Goal: Use online tool/utility: Utilize a website feature to perform a specific function

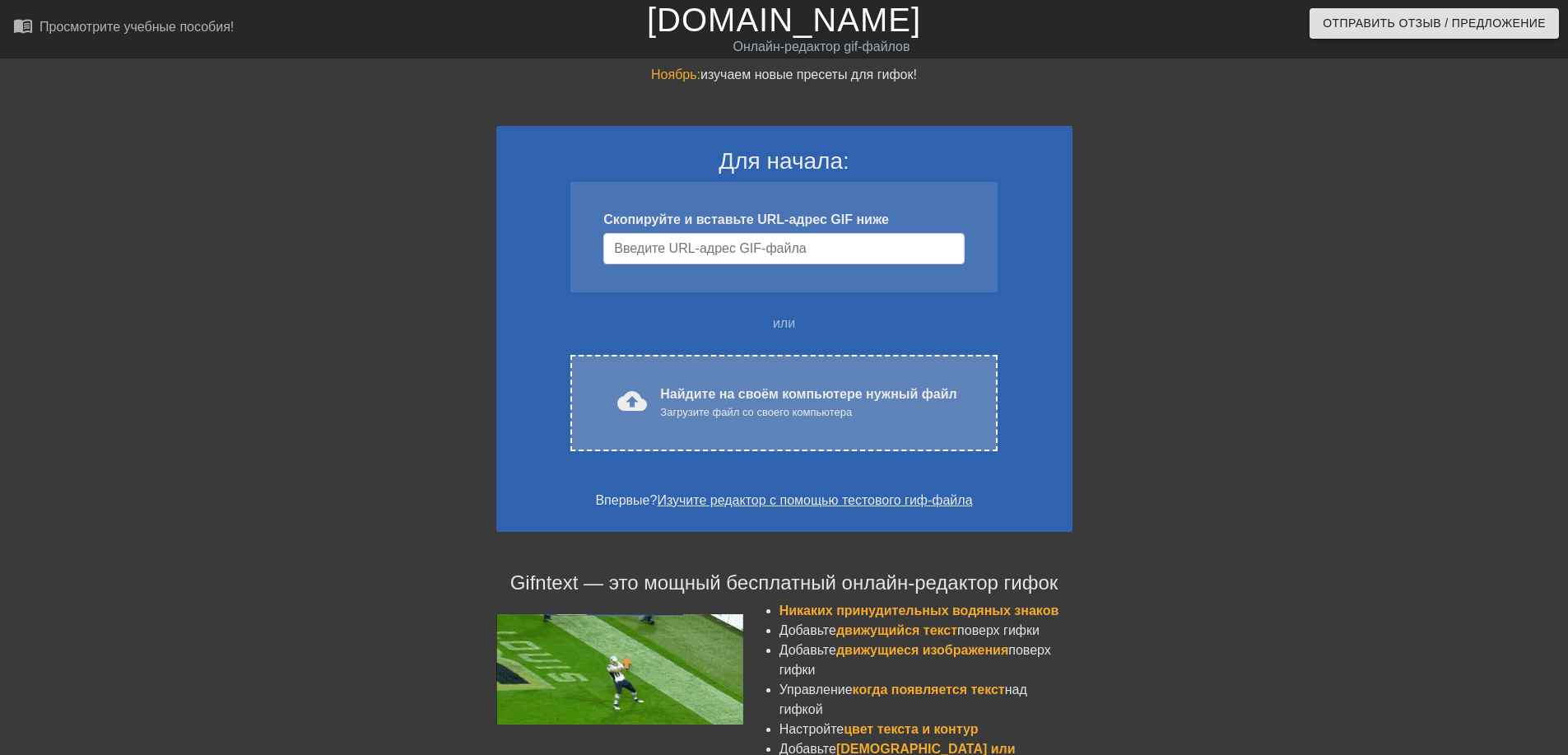
click at [792, 422] on div "cloud_upload загрузить Найдите на своём компьютере нужный файл Загрузите файл с…" at bounding box center [783, 402] width 426 height 96
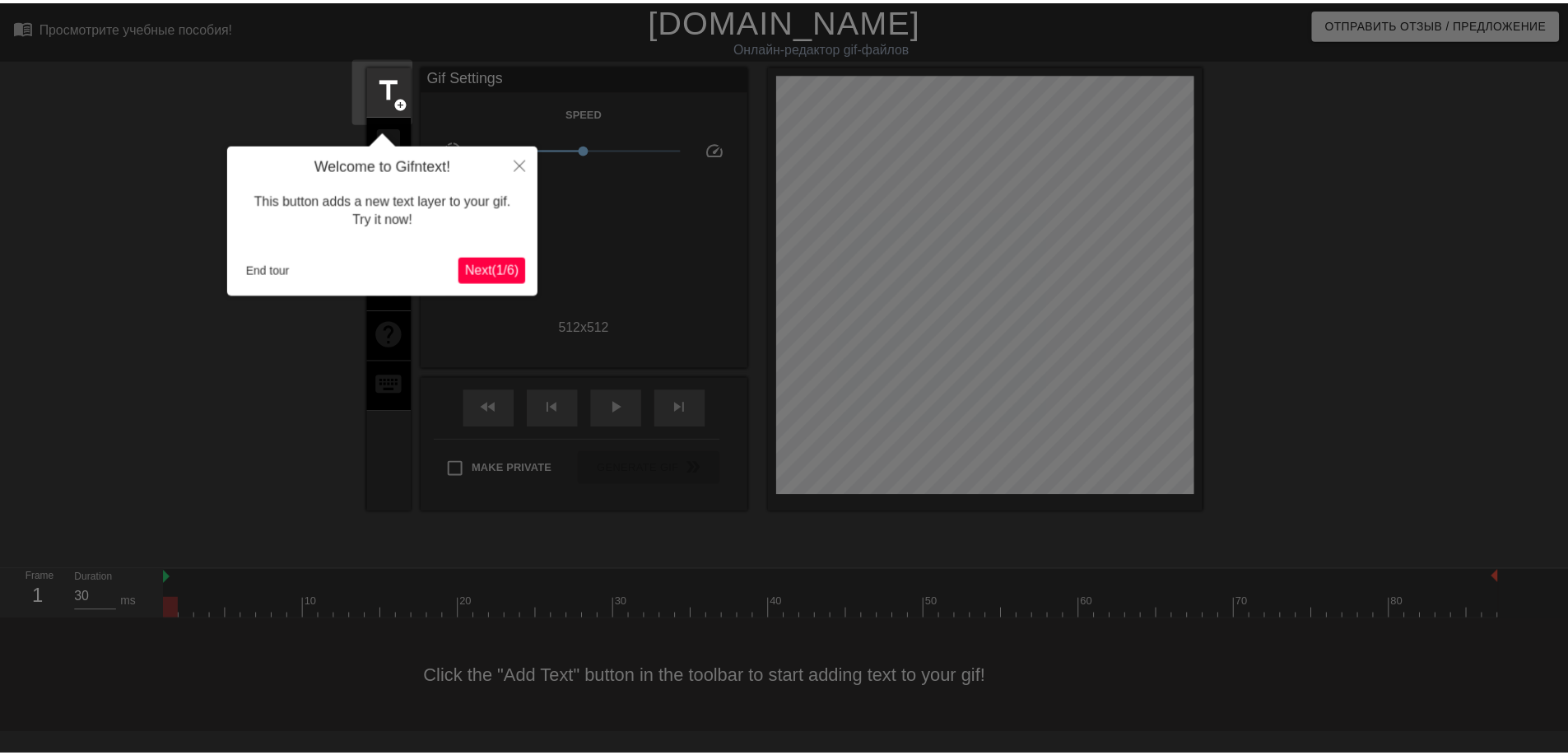
scroll to position [40, 0]
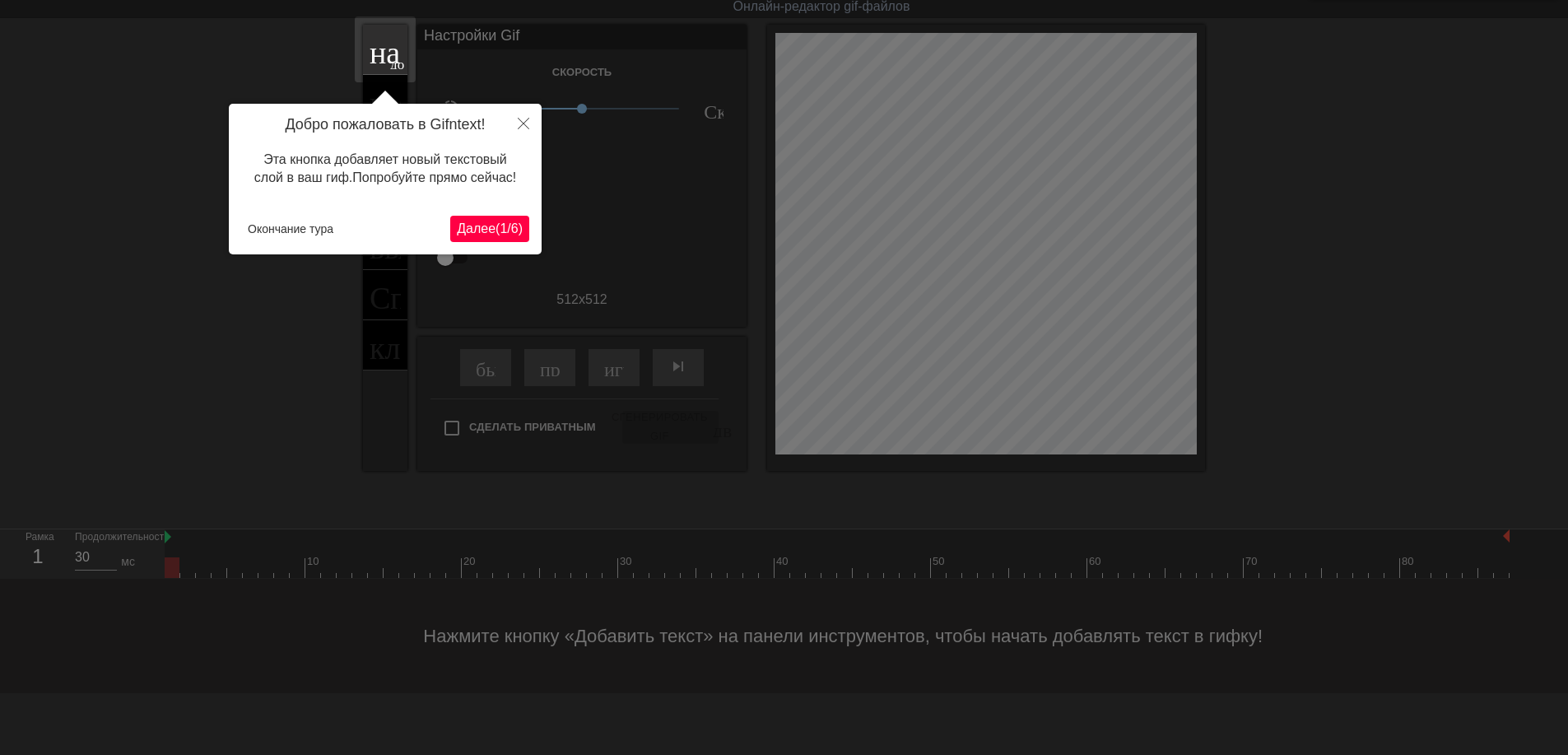
click at [509, 228] on ya-tr-span "/" at bounding box center [509, 228] width 3 height 14
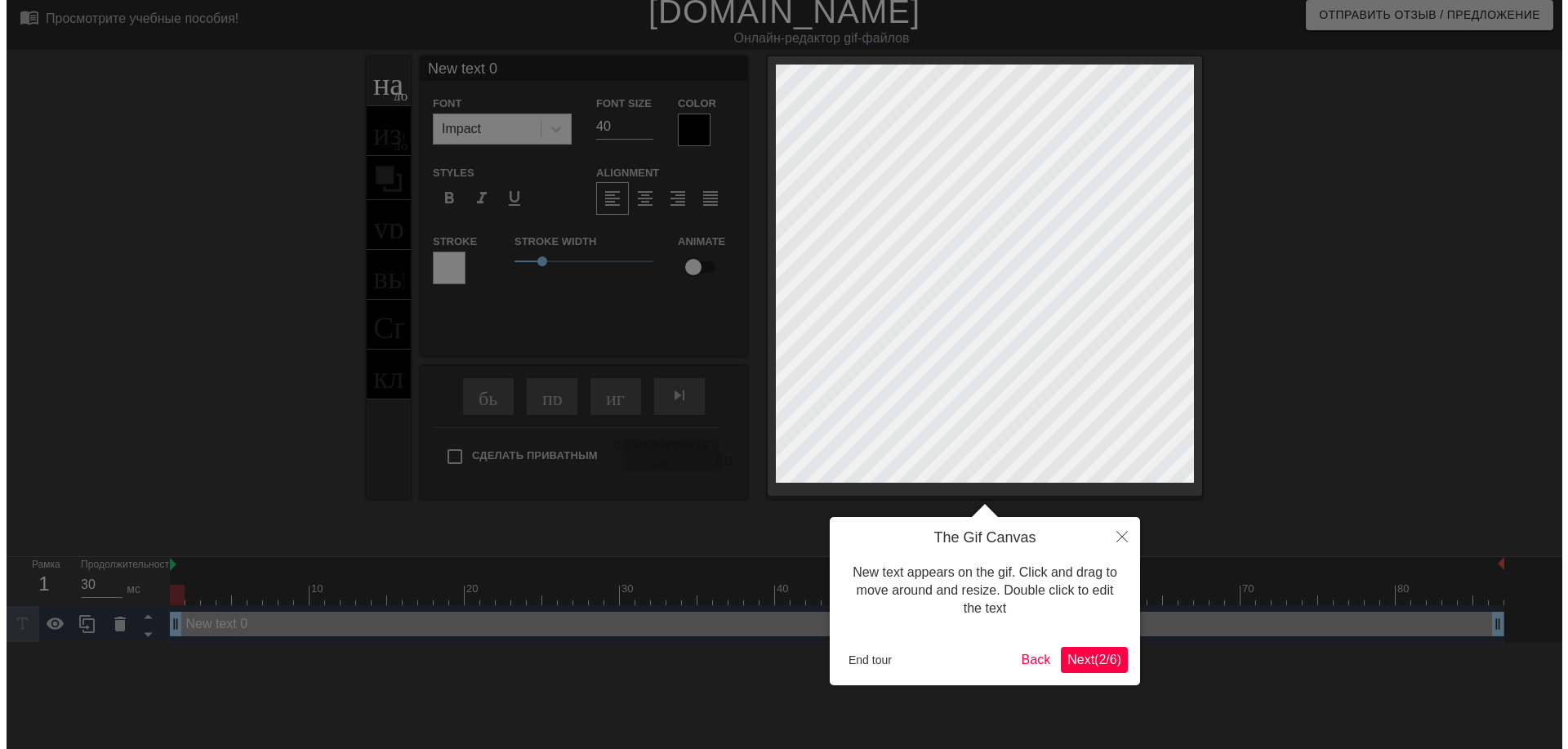
scroll to position [0, 0]
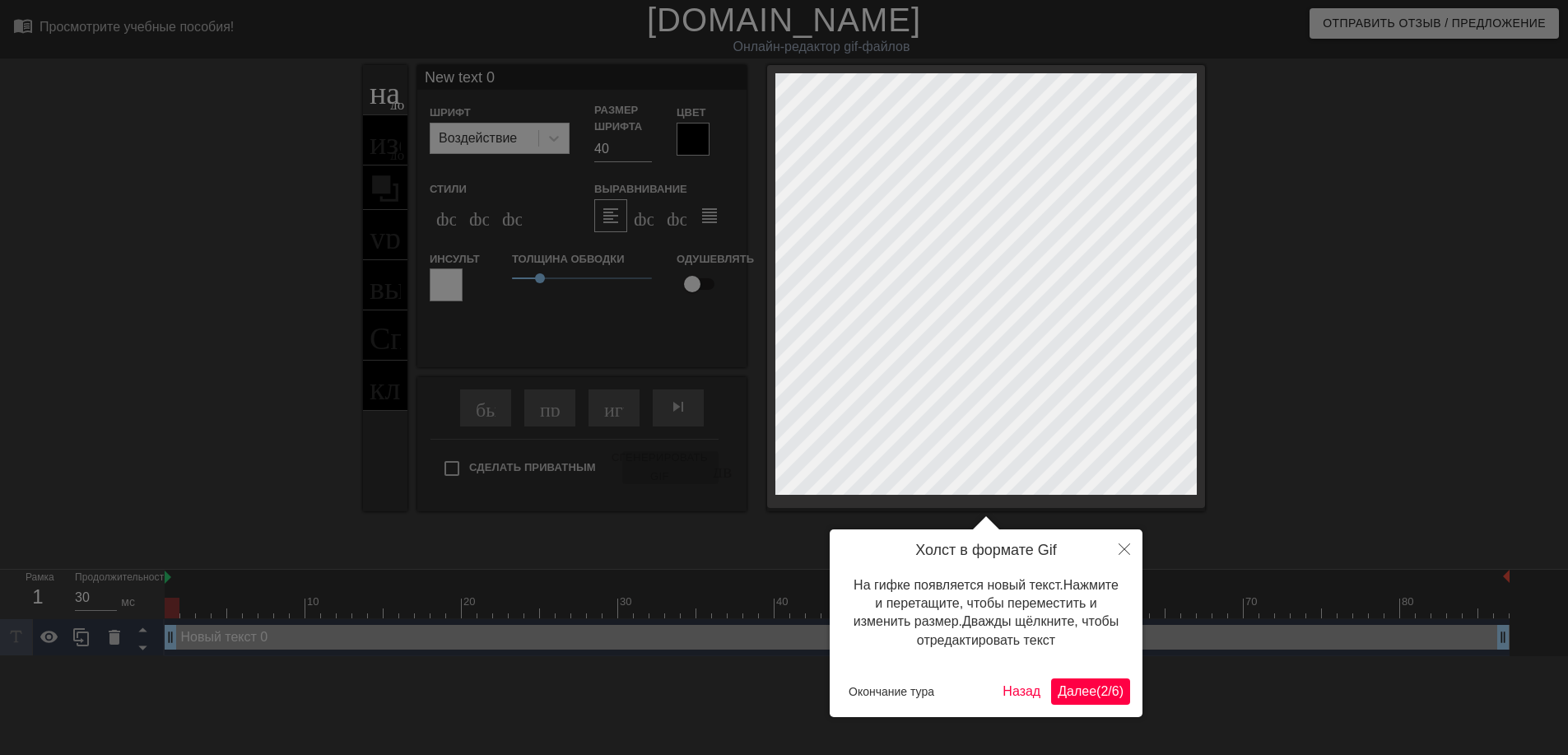
click at [1062, 686] on ya-tr-span "Далее" at bounding box center [1077, 691] width 39 height 14
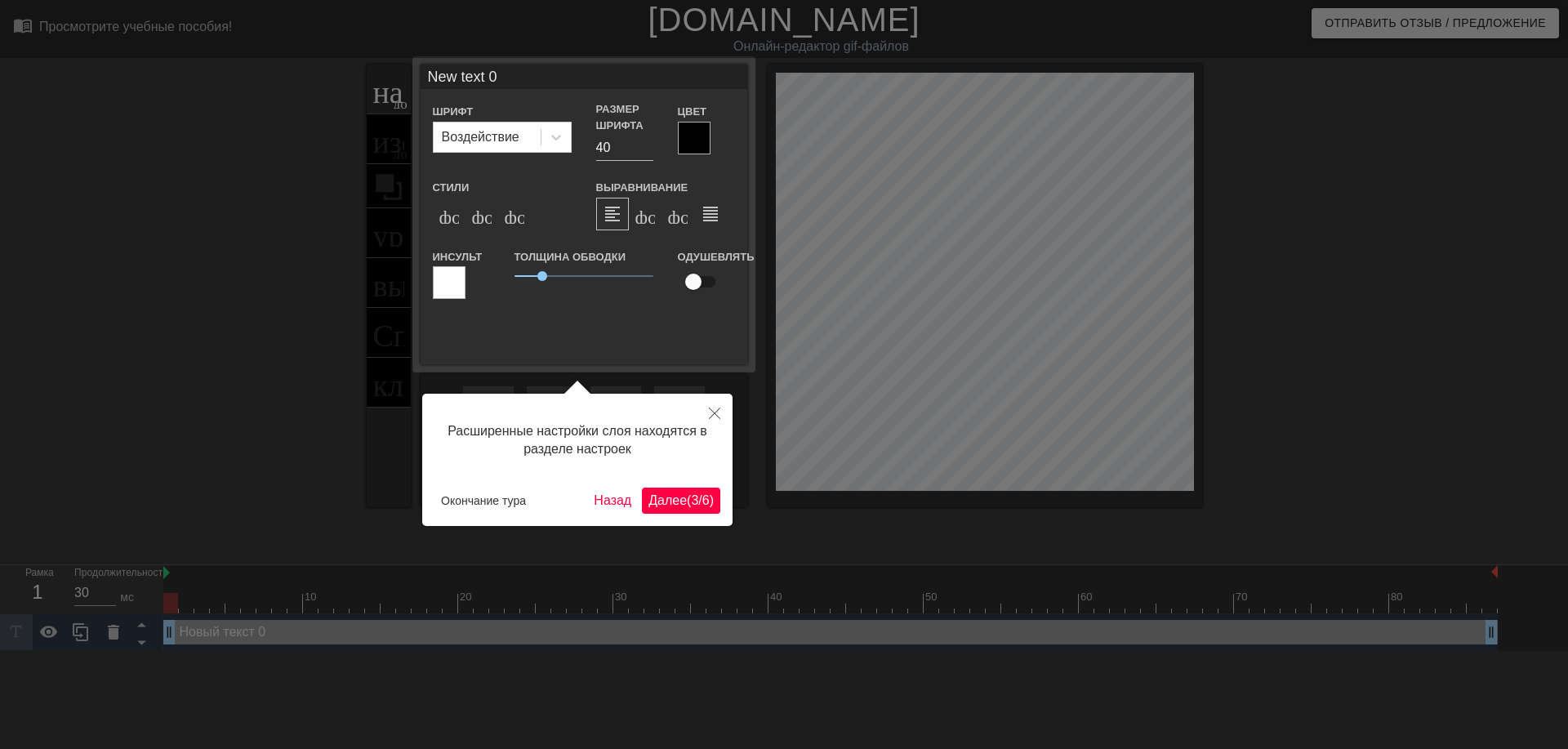
click at [688, 500] on ya-tr-span "(" at bounding box center [688, 500] width 4 height 14
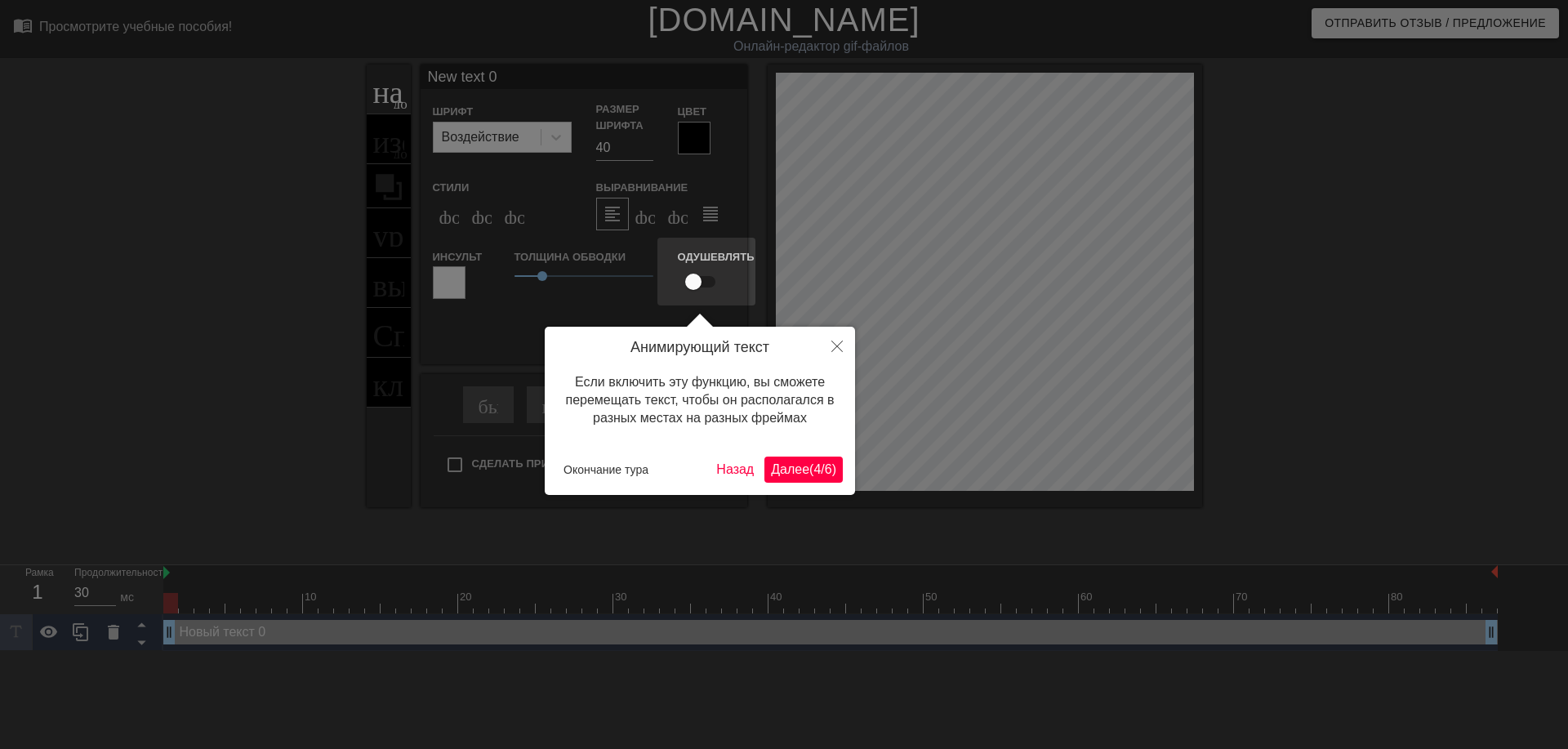
click at [797, 473] on ya-tr-span "Далее" at bounding box center [790, 469] width 39 height 14
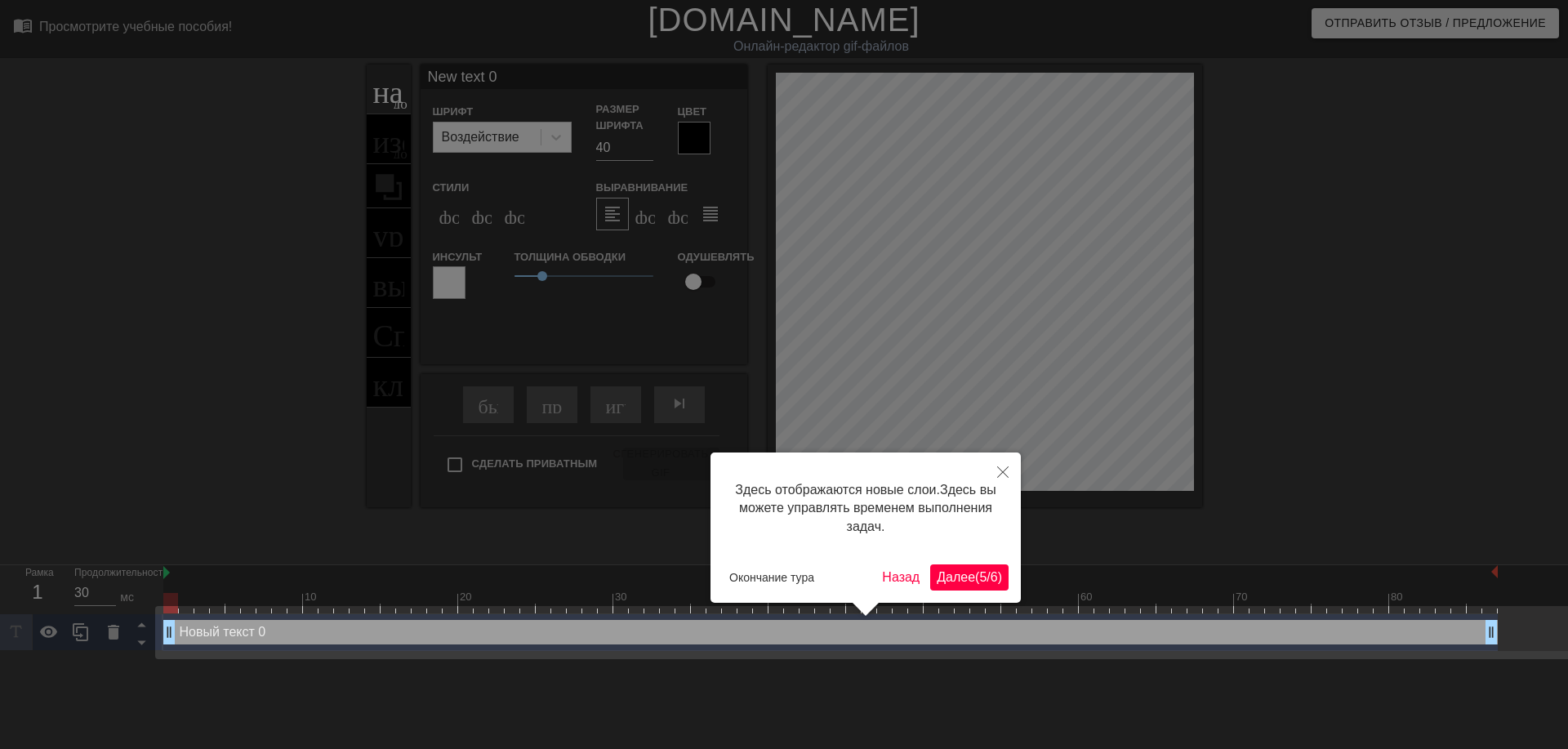
click at [964, 562] on div "Здесь отображаются новые слои. Здесь вы можете управлять временем выполнения за…" at bounding box center [866, 527] width 311 height 151
click at [962, 571] on ya-tr-span "Далее" at bounding box center [956, 577] width 39 height 14
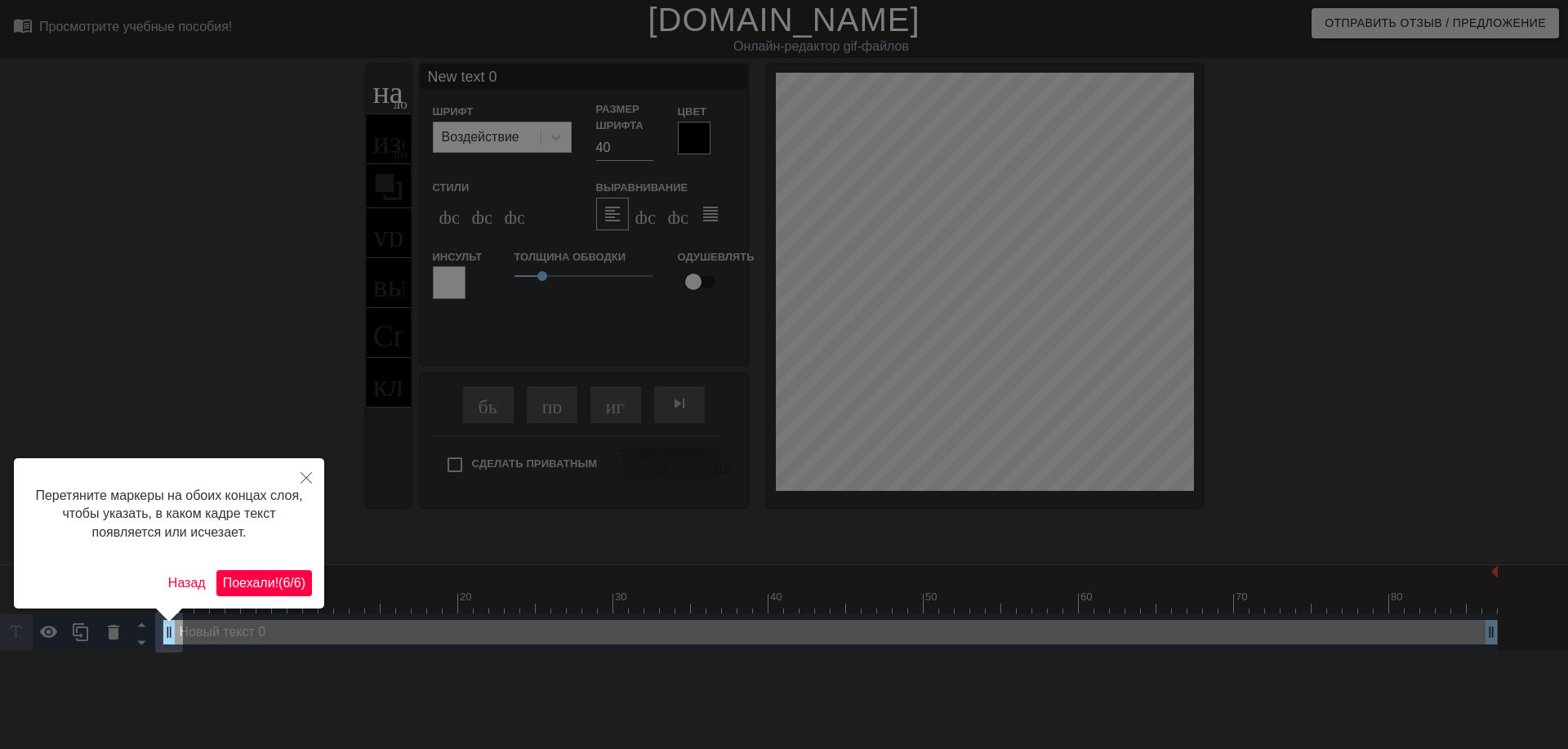
click at [298, 582] on ya-tr-span "6" at bounding box center [297, 582] width 8 height 14
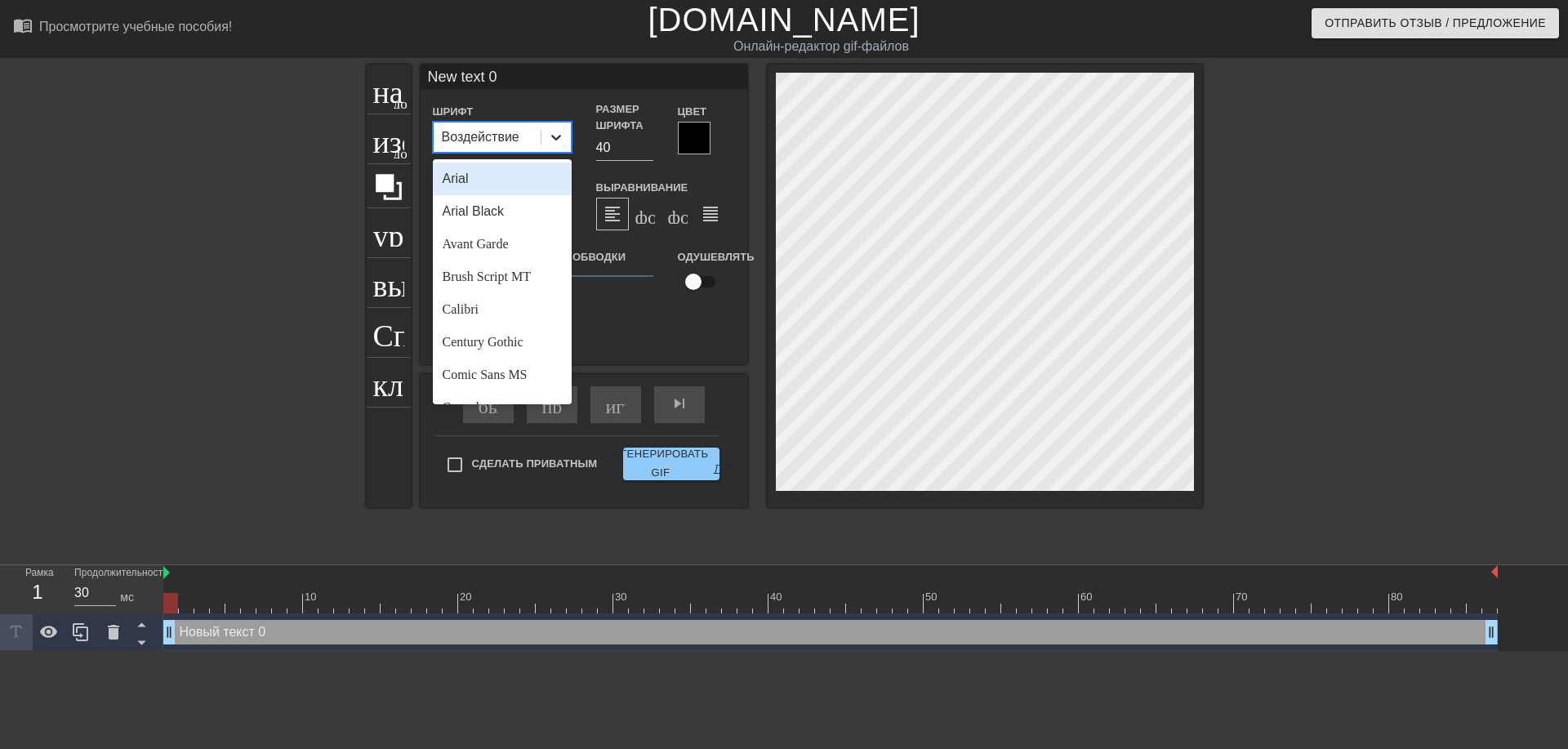
click at [554, 140] on icon at bounding box center [557, 137] width 17 height 17
click at [486, 241] on ya-tr-span "Avant Garde" at bounding box center [476, 244] width 66 height 14
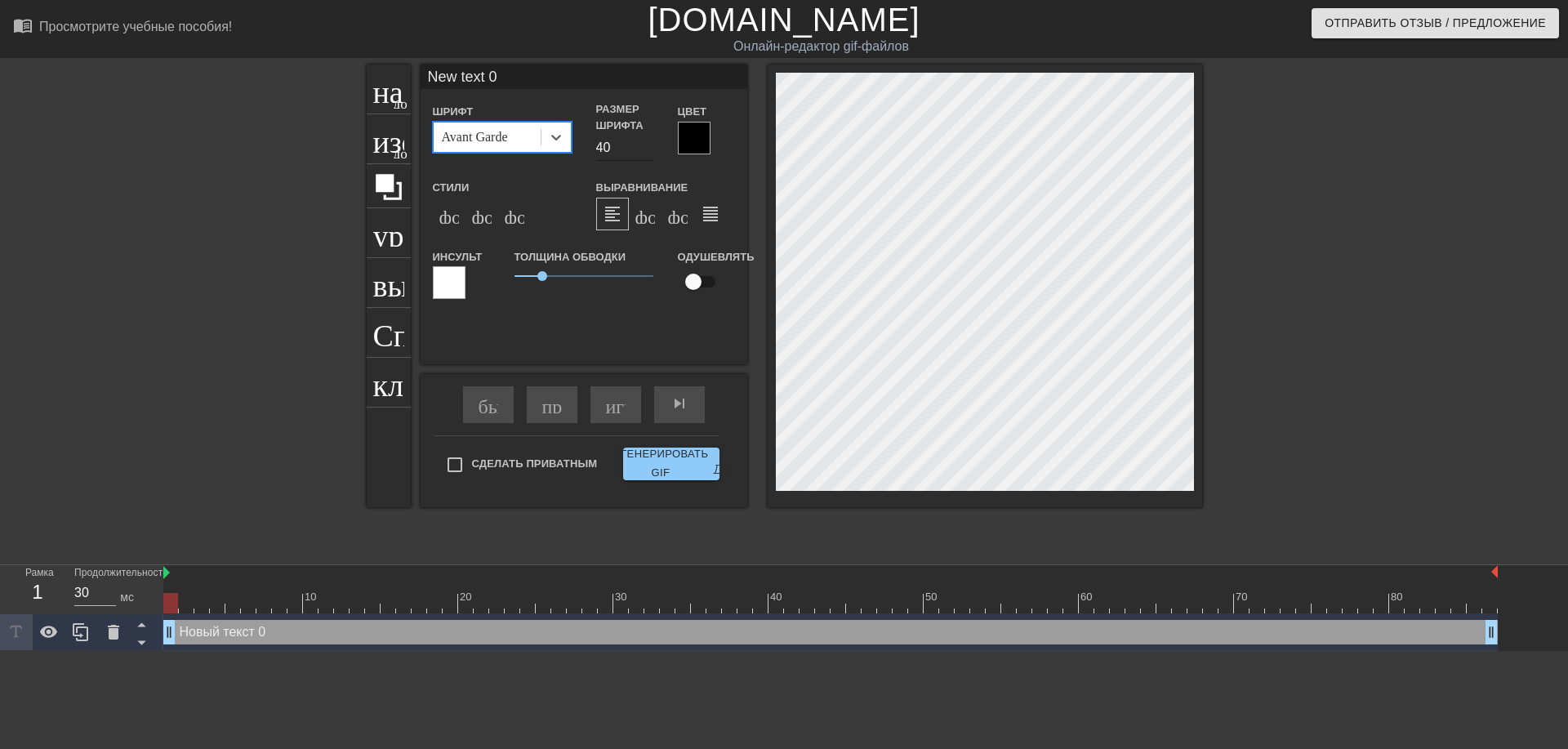
click at [600, 155] on input "40" at bounding box center [625, 147] width 57 height 26
type input "30"
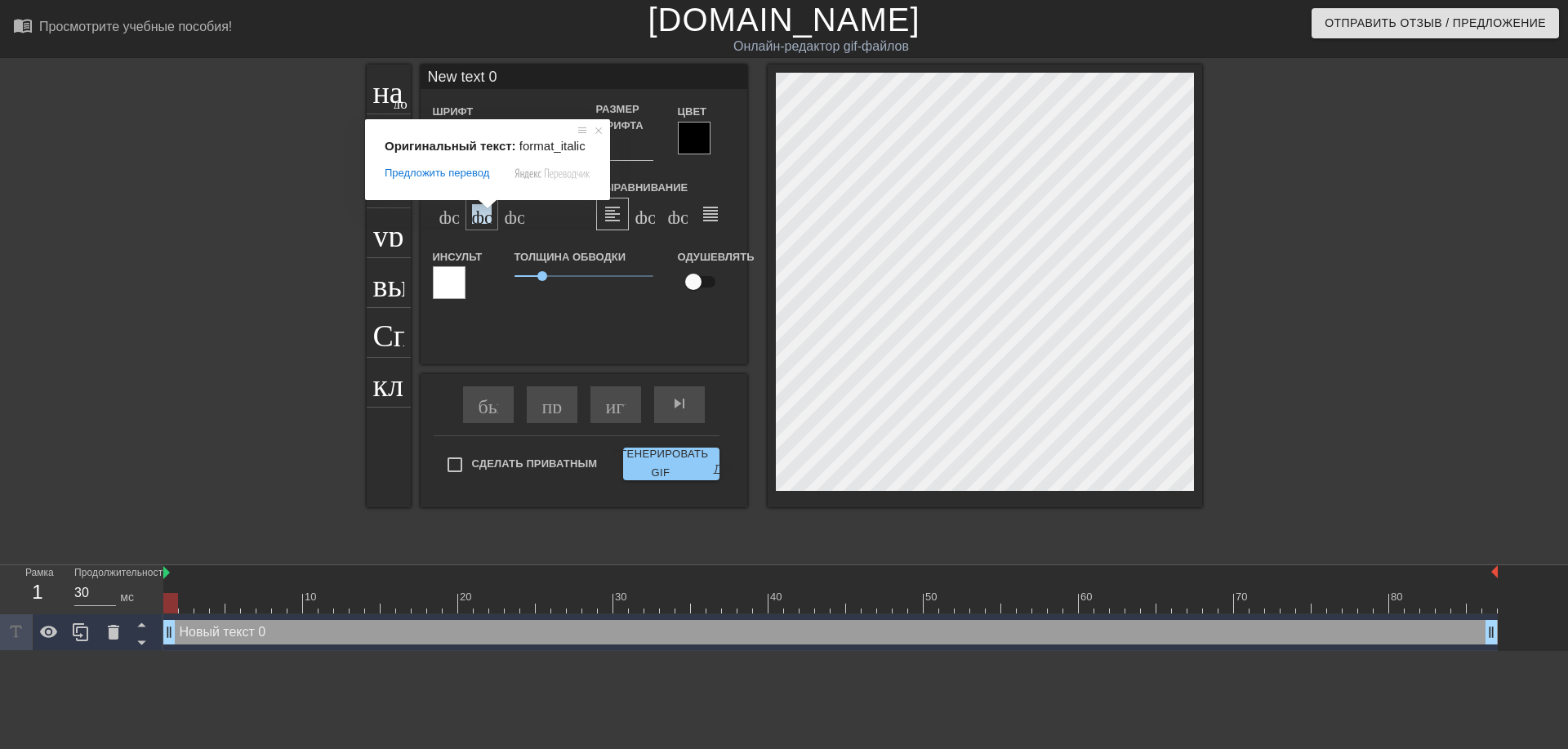
click at [477, 215] on ya-tr-span "формат_italic" at bounding box center [571, 213] width 198 height 19
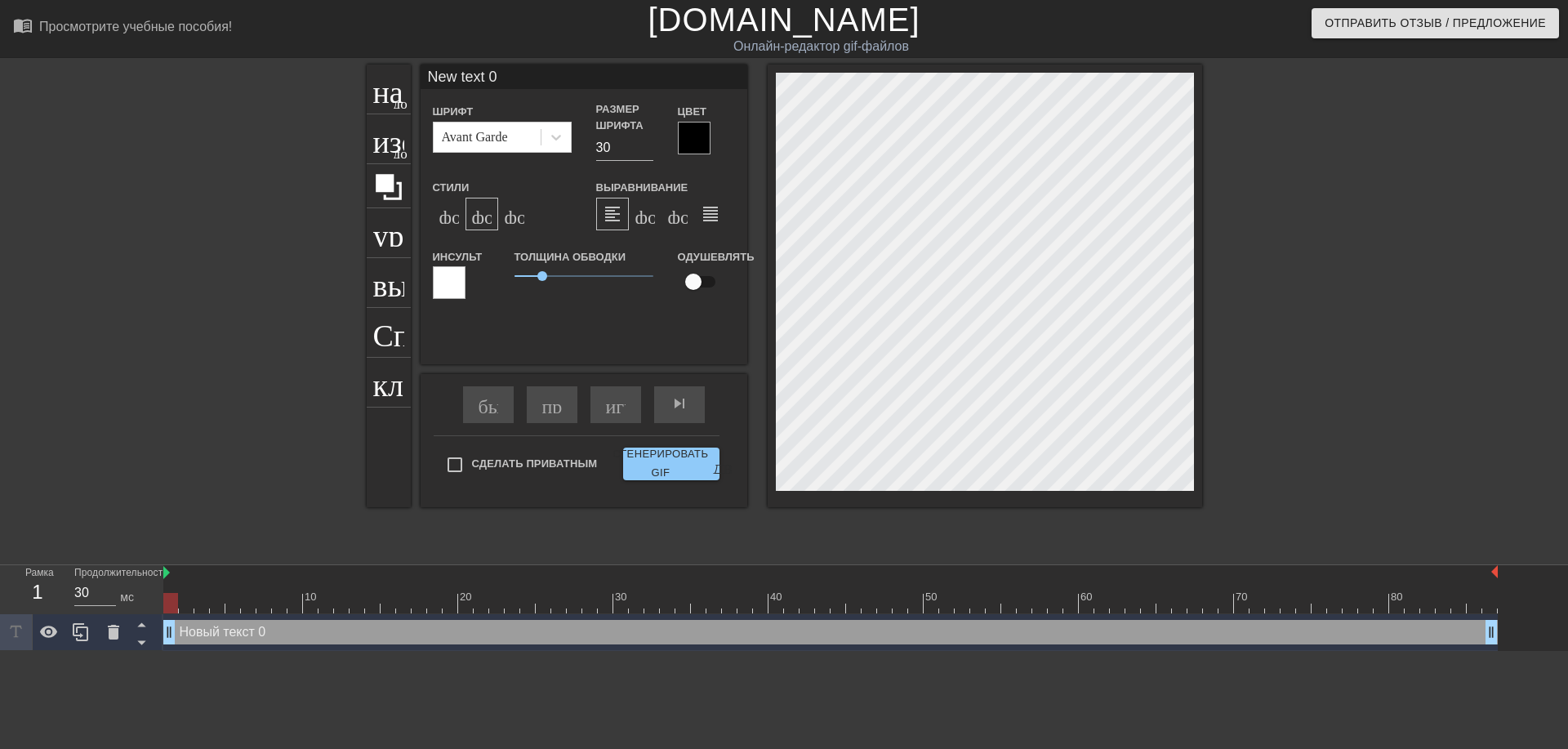
scroll to position [3, 3]
type input "Newtext 0"
type textarea "Newtext 0"
type input "Netext 0"
type textarea "Netext 0"
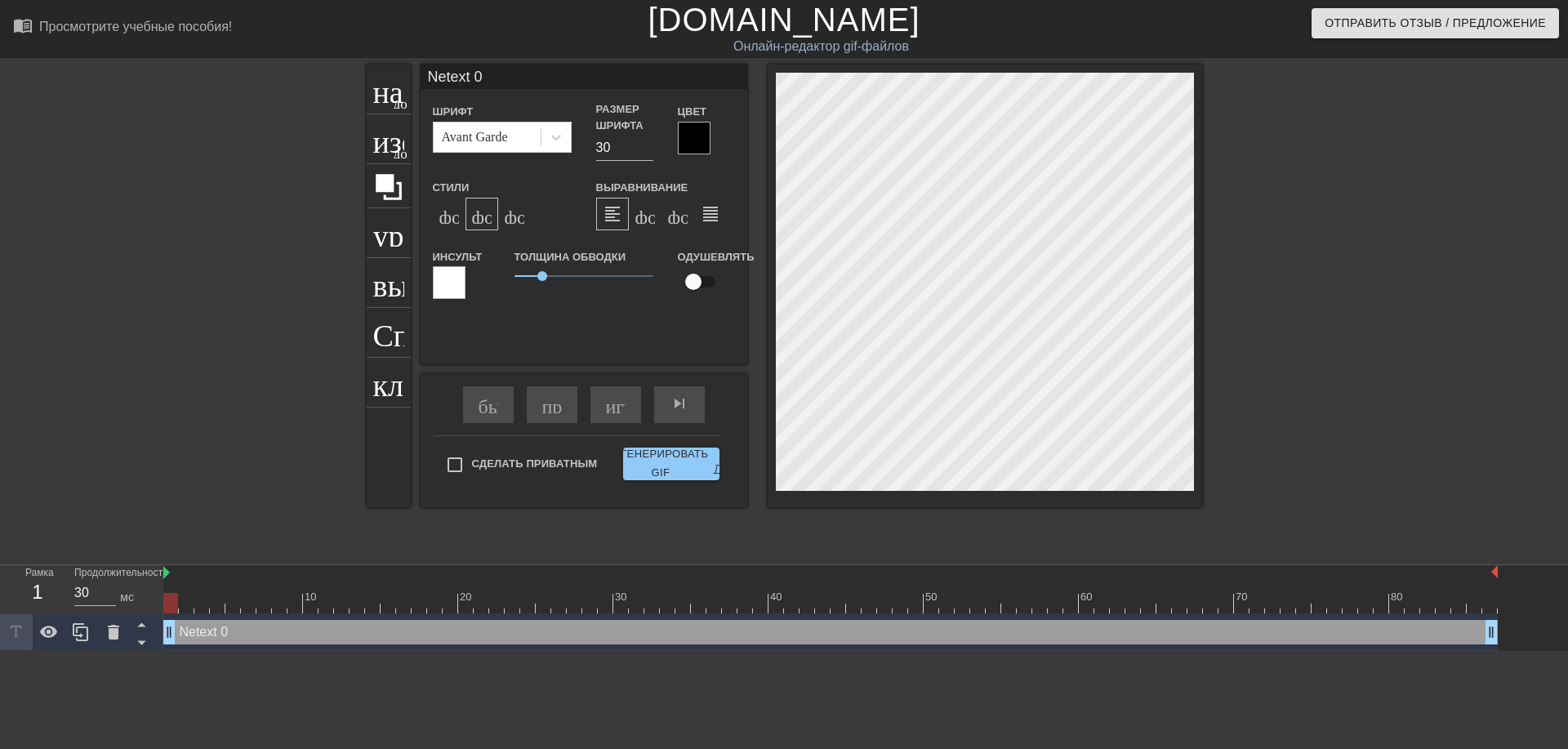
type input "Ntext 0"
type textarea "Ntext 0"
type input "text 0"
type textarea "text 0"
type input "ext 0"
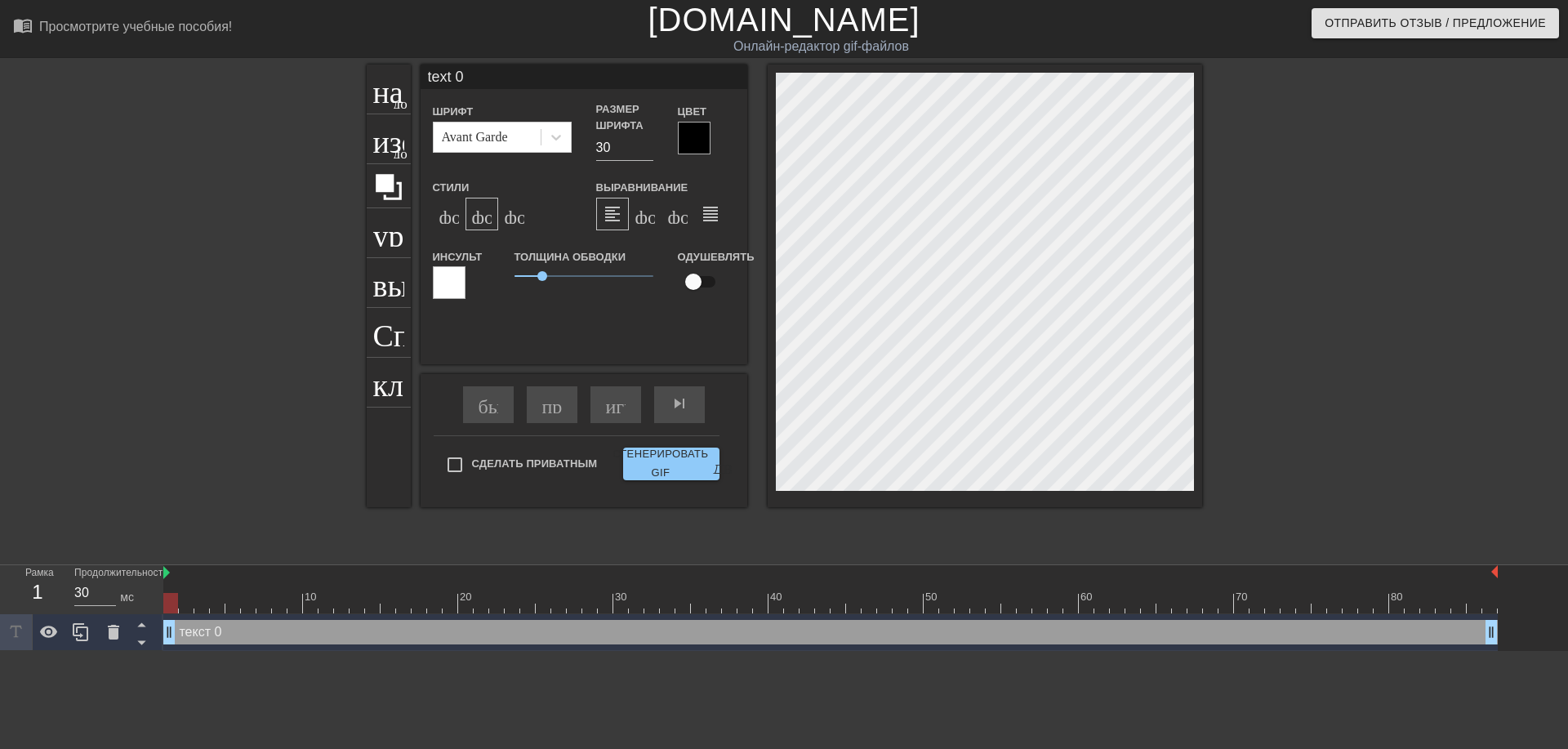
type textarea "ext 0"
type input "xt 0"
type textarea "xt 0"
type input "t 0"
type textarea "t 0"
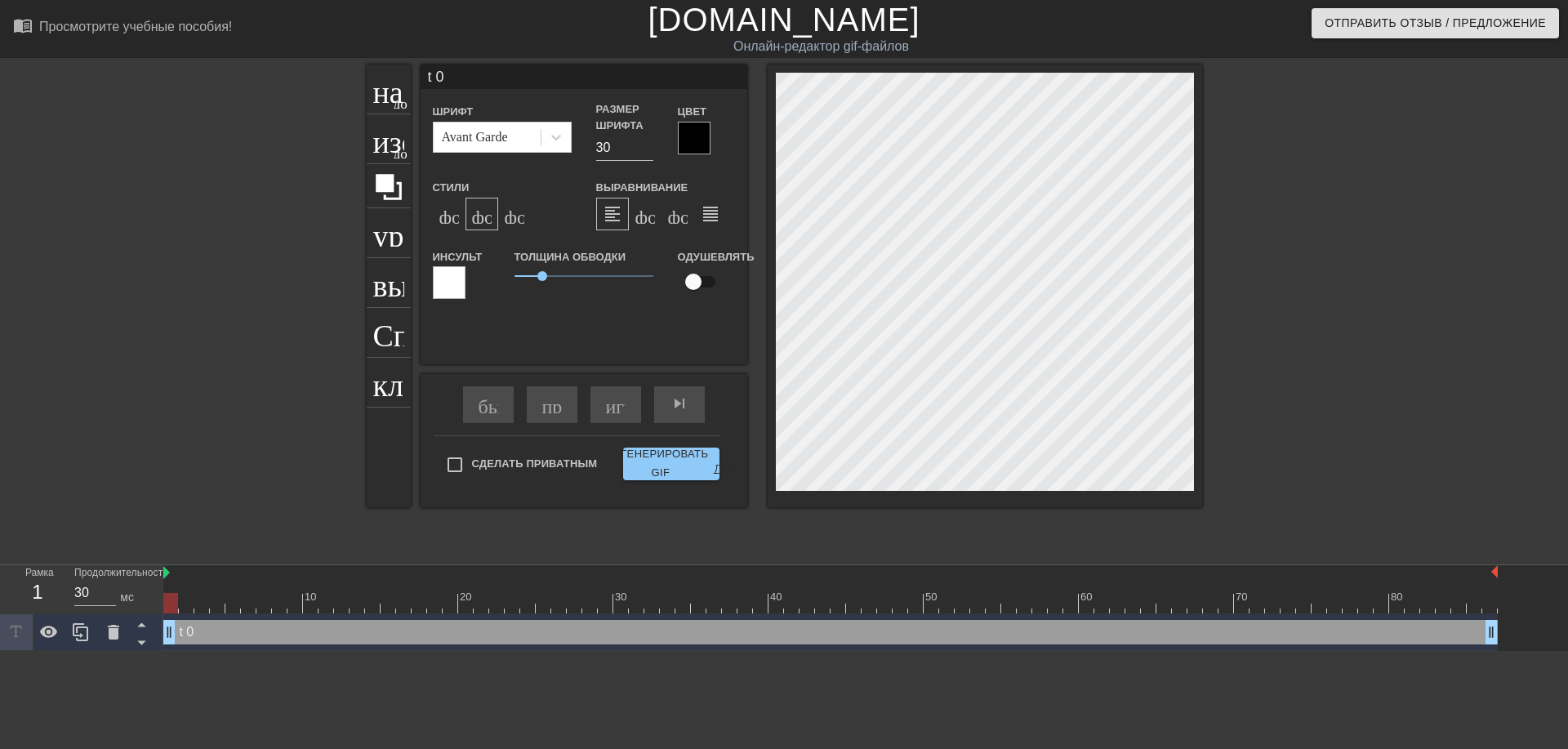
type input "0"
type textarea "0"
type input "0"
type textarea "0"
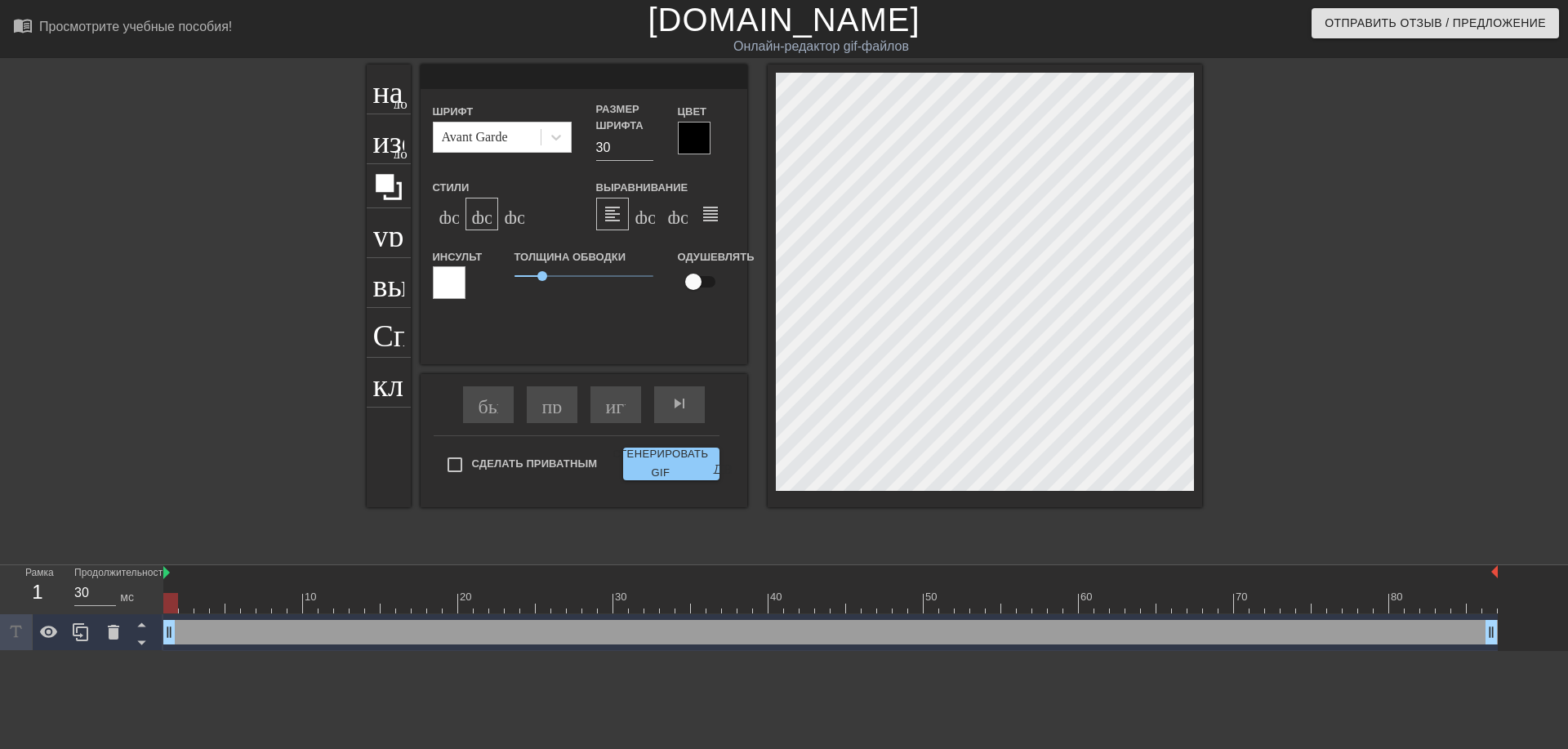
type input "@"
type textarea "@"
type input "@s"
type textarea "@s"
type input "@st"
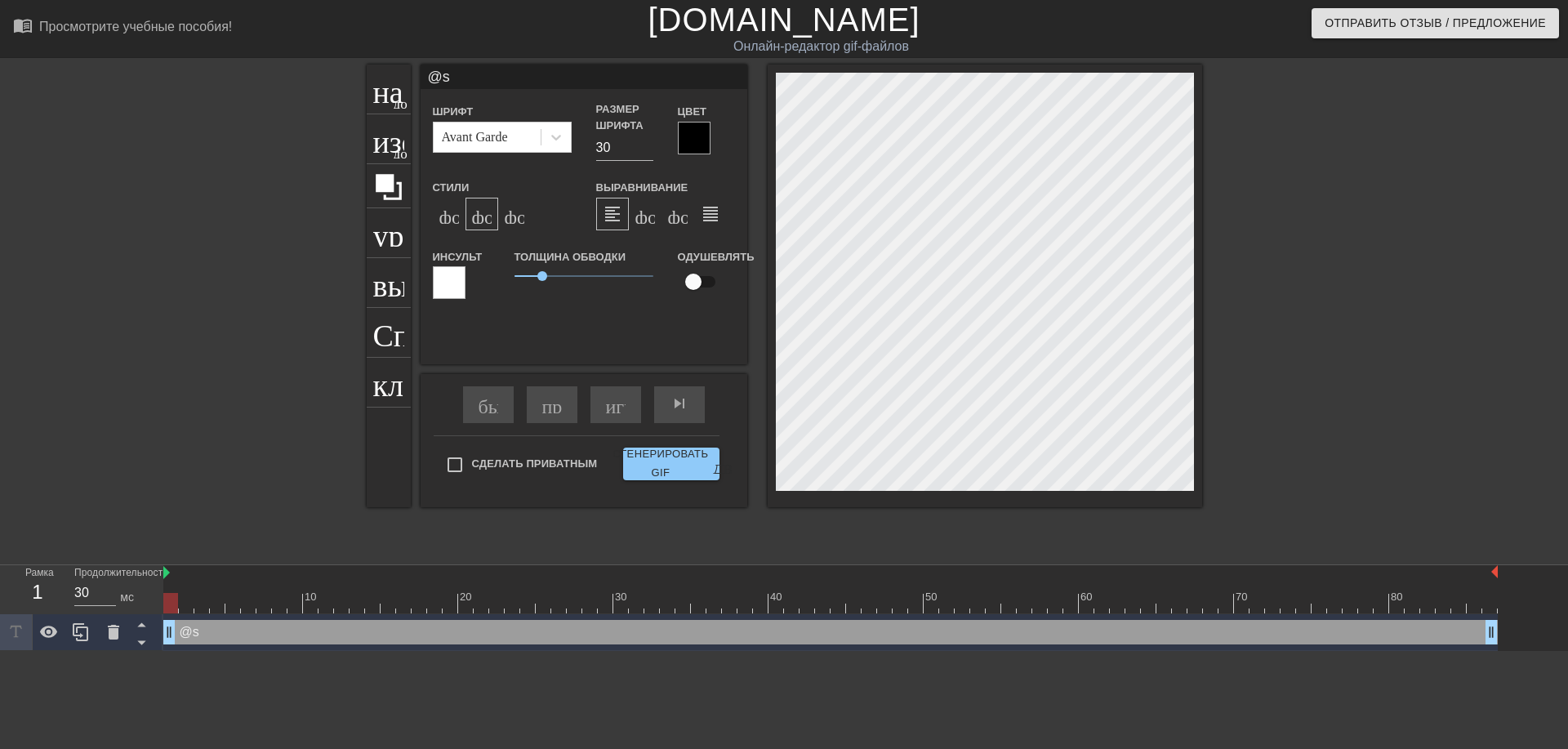
type textarea "@st"
type input "@sti"
type textarea "@sti"
type input "@stic"
type textarea "@stic"
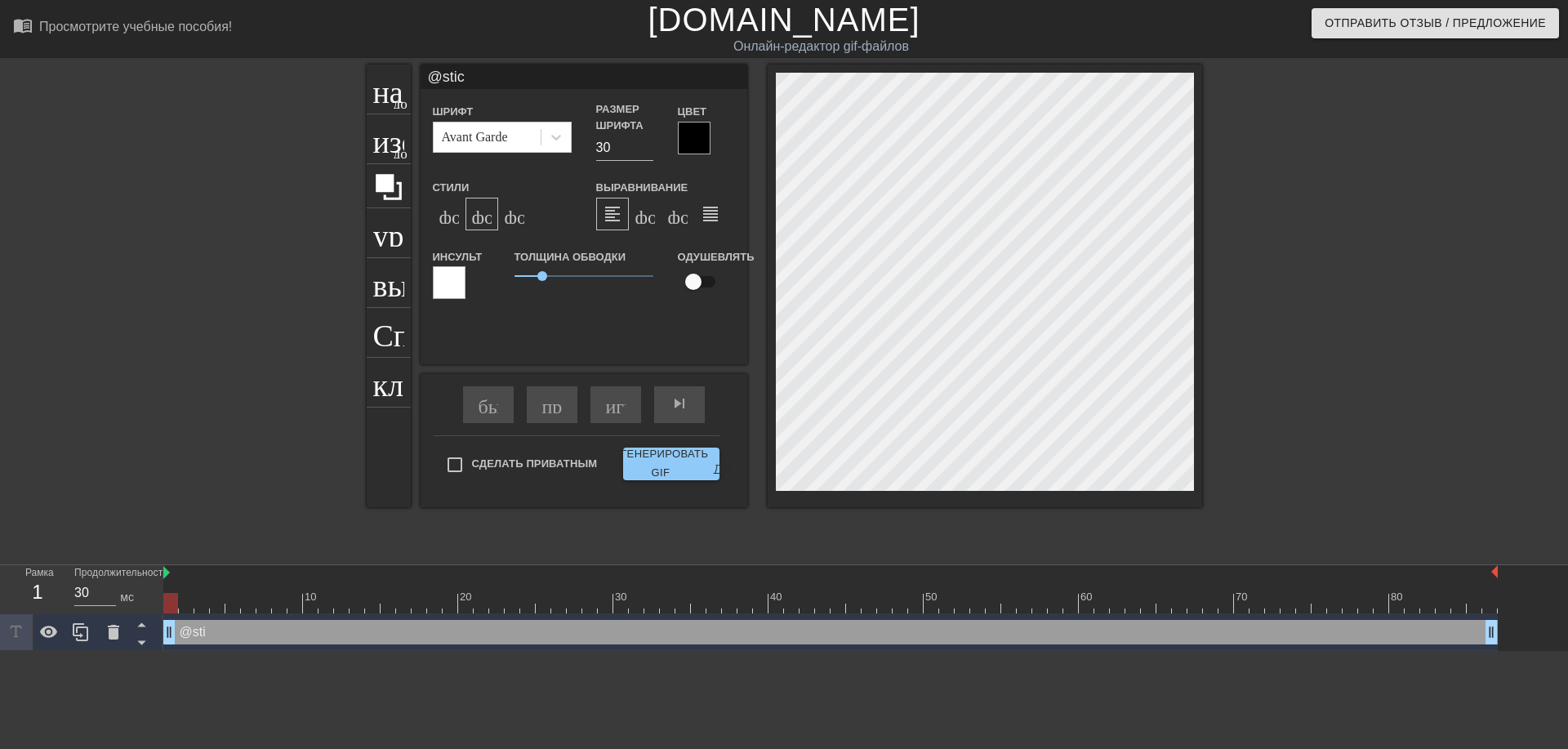
type input "@stick"
type textarea "@stick"
type input "@sticke"
type textarea "@sticke"
type input "@sticker"
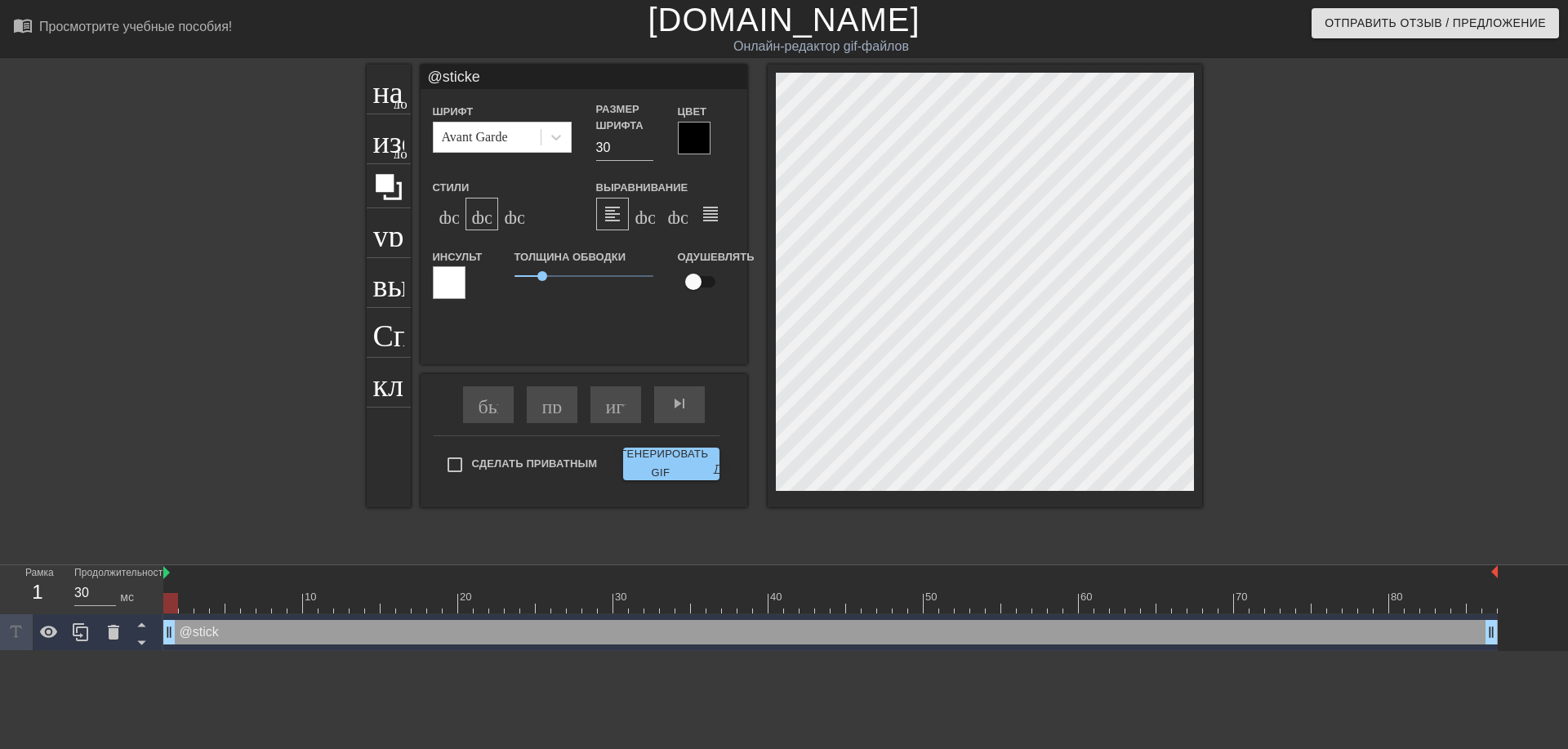
type textarea "@sticker"
type input "@stickerb"
type textarea "@stickerb"
type input "@stickerba"
type textarea "@stickerba"
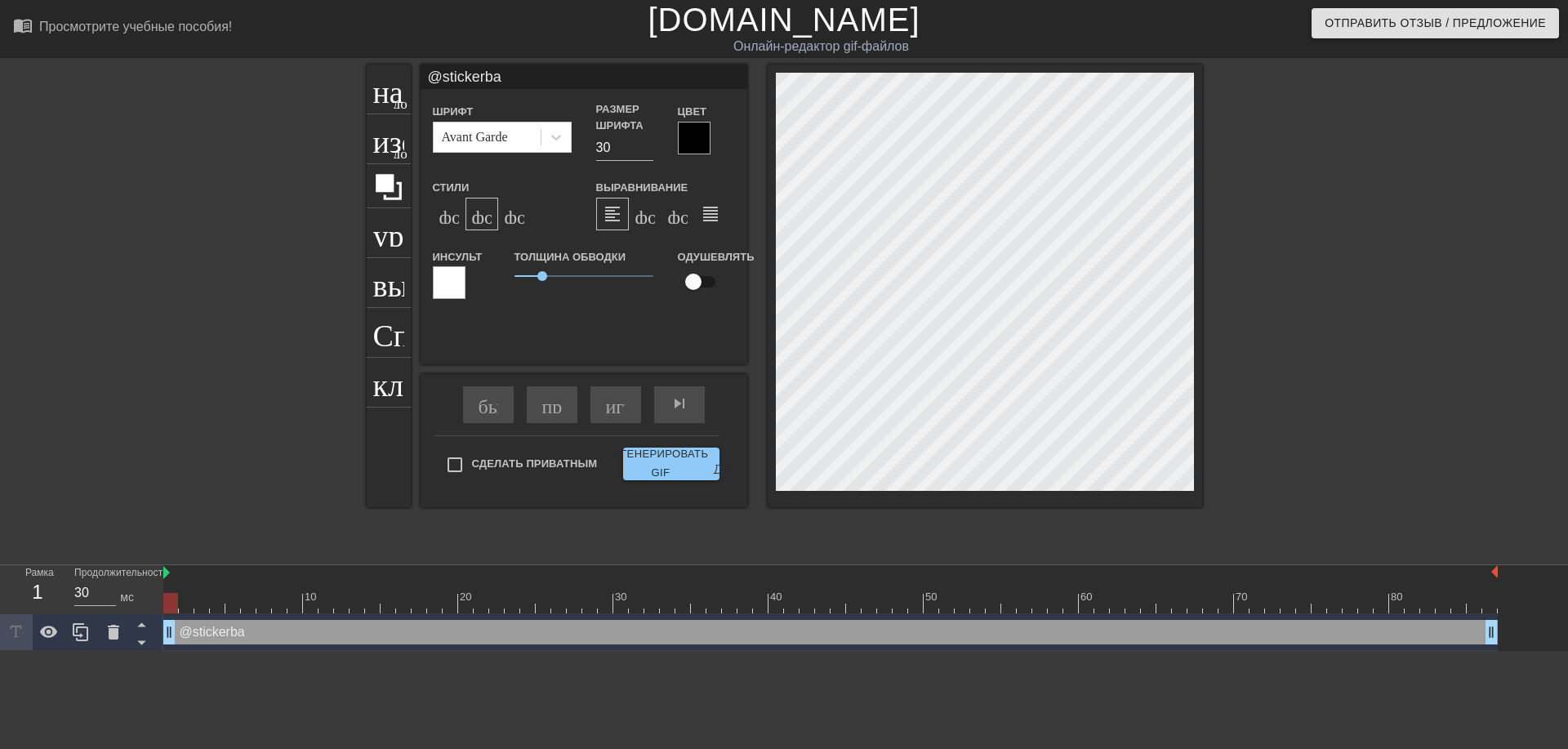
type input "@stickerbas"
type textarea "@stickerbas"
type input "@stickerbase"
type textarea "@stickerbase"
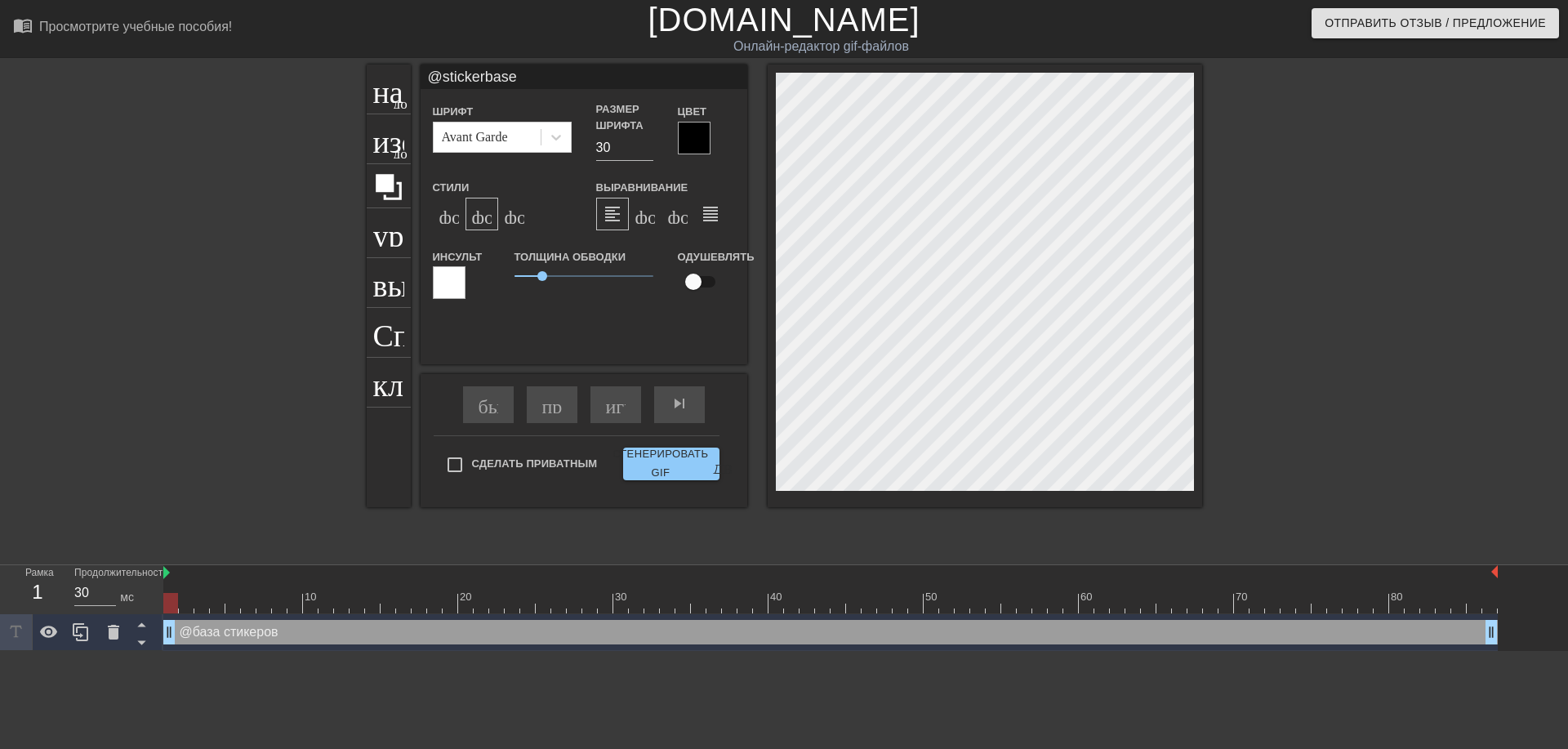
type input "@stickerbase_"
type textarea "@stickerbase_"
type input "@stickerbase_r"
type textarea "@stickerbase_r"
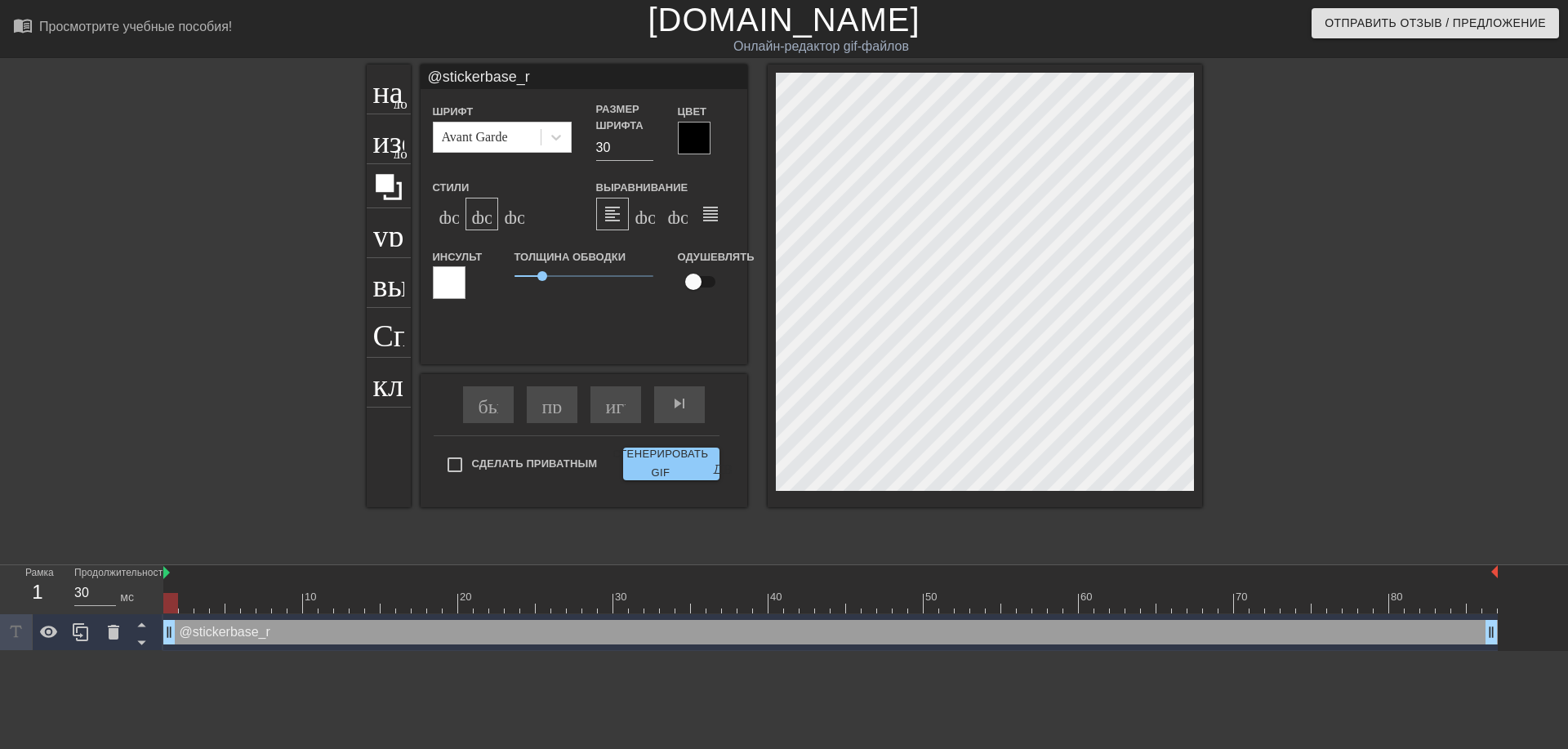
type input "@stickerbase_ru"
type textarea "@stickerbase_ru"
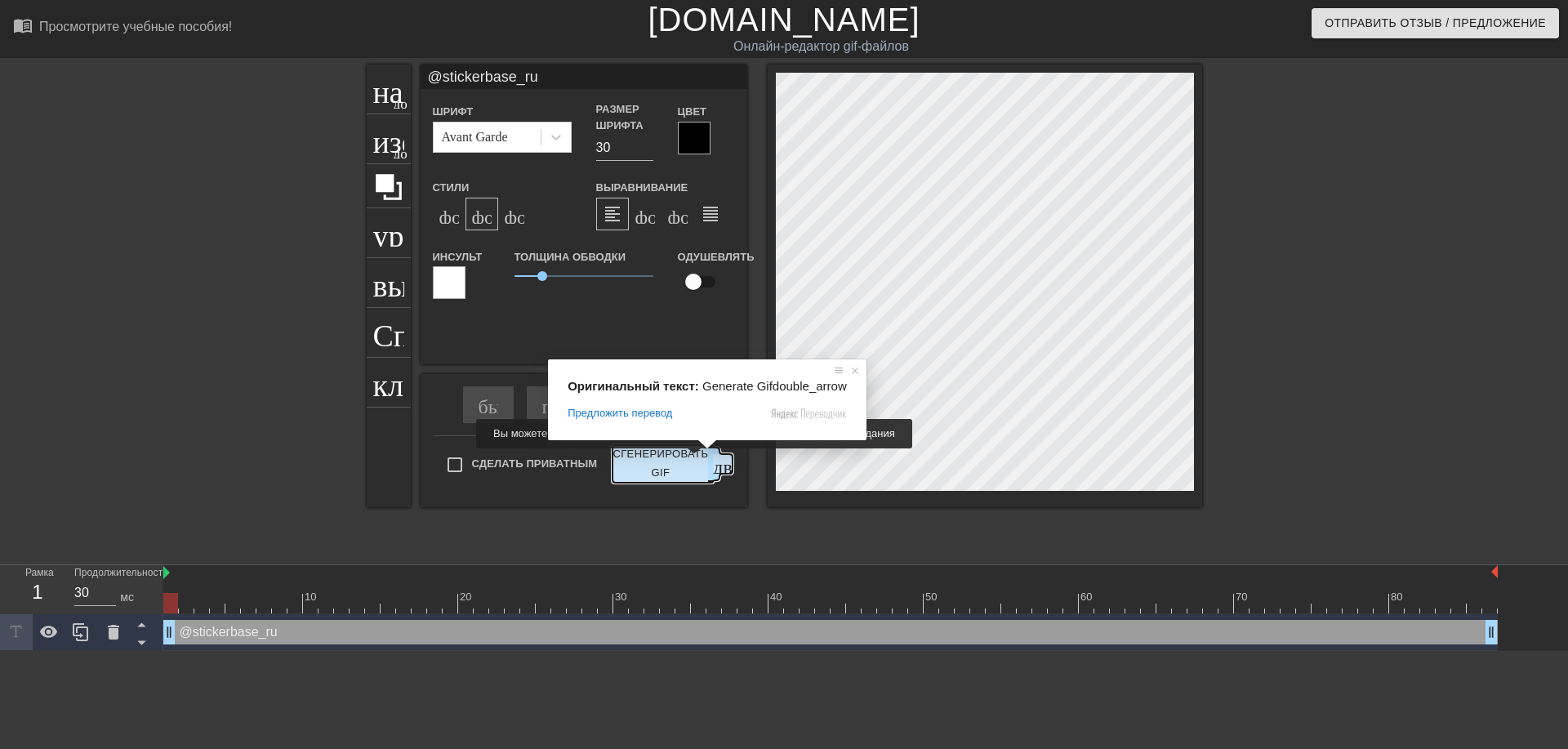
click at [684, 459] on ya-tr-span "Сгенерировать GIF" at bounding box center [661, 464] width 95 height 38
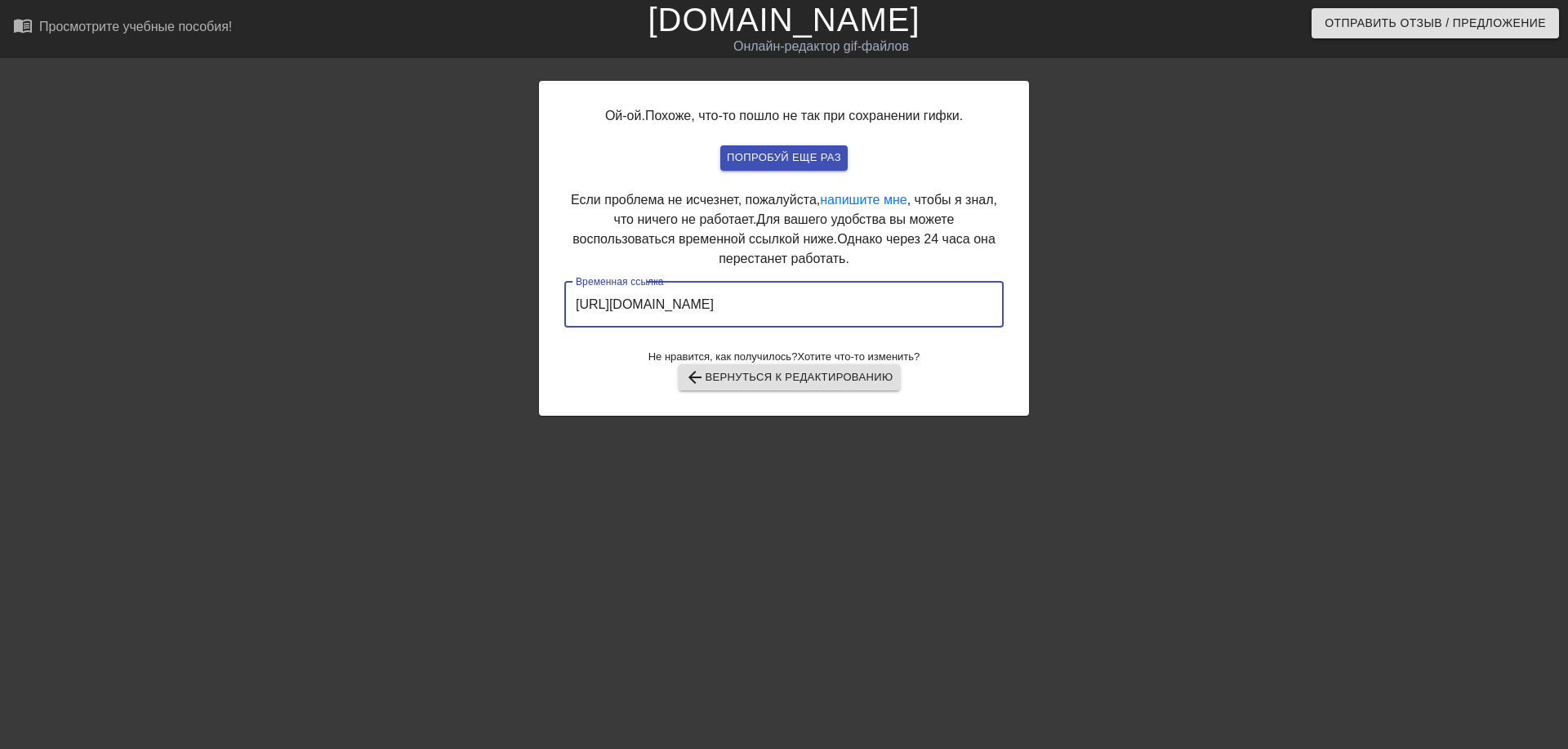
click at [723, 311] on input "https://www.gifntext.com/temp_generations/fyFx1QD5.gif" at bounding box center [784, 305] width 440 height 46
click at [724, 311] on input "https://www.gifntext.com/temp_generations/fyFx1QD5.gif" at bounding box center [784, 305] width 440 height 46
click at [727, 307] on input "https://www.gifntext.com/temp_generations/fyFx1QD5.gif" at bounding box center [784, 305] width 440 height 46
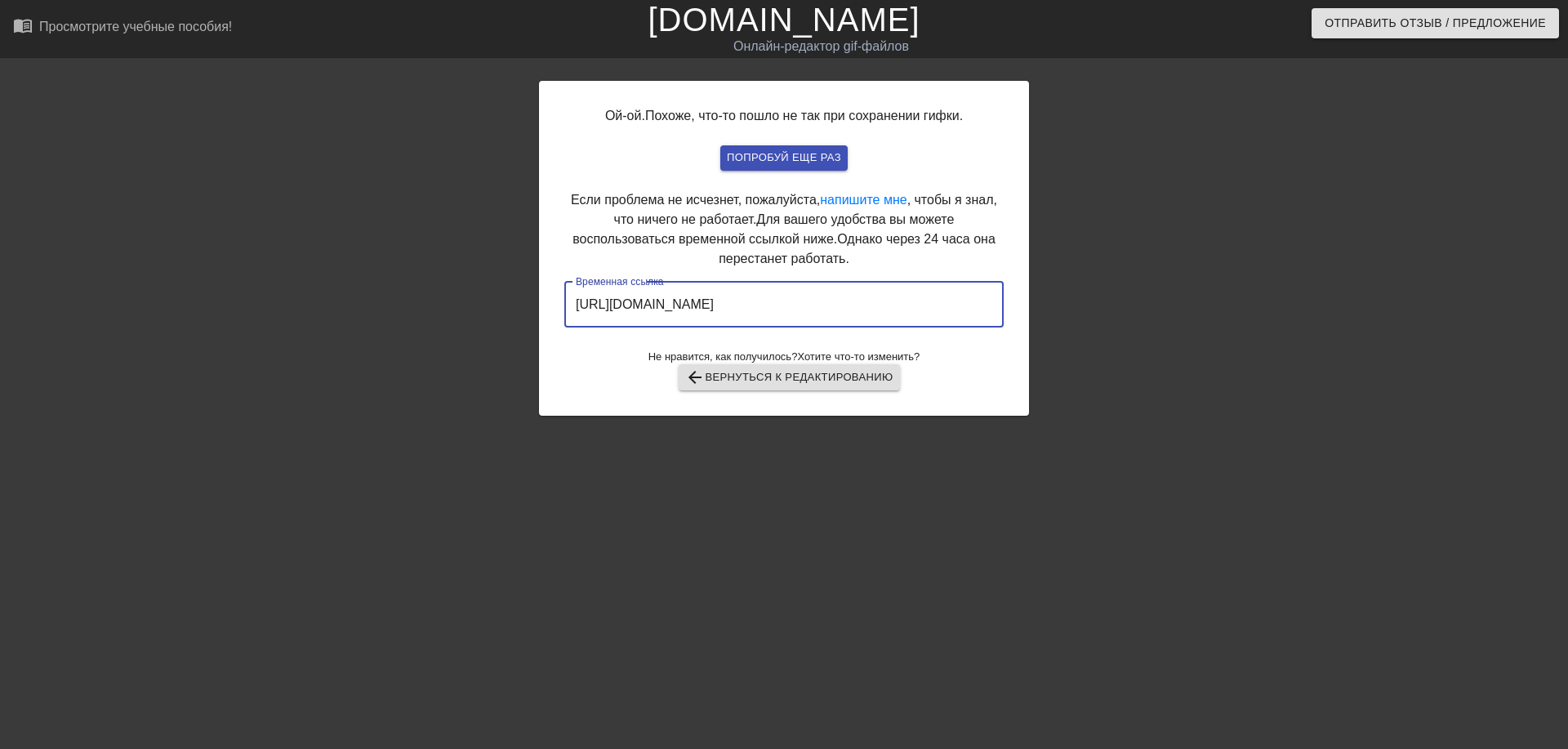
click at [727, 307] on input "https://www.gifntext.com/temp_generations/fyFx1QD5.gif" at bounding box center [784, 305] width 440 height 46
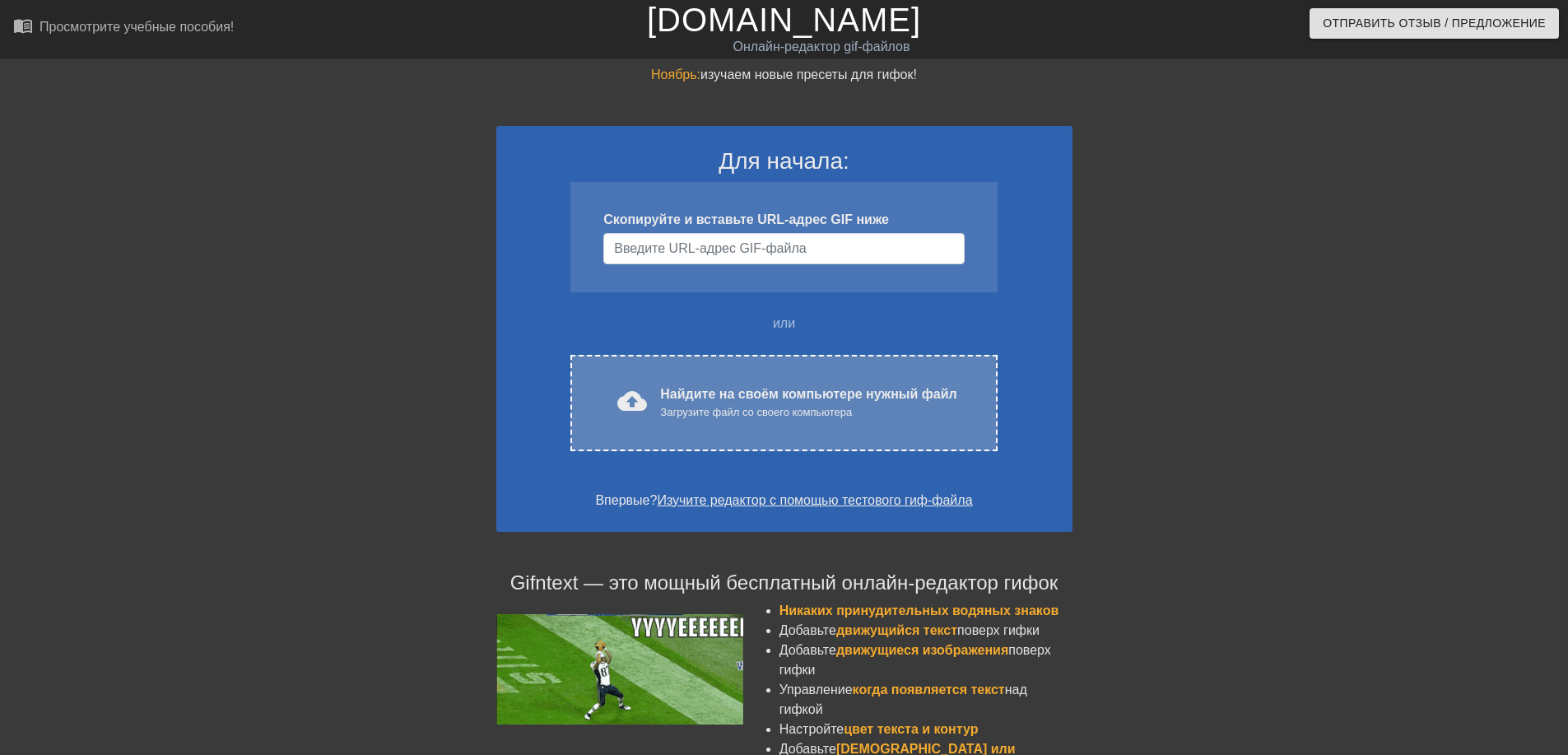
click at [720, 380] on div "cloud_upload загрузить Найдите на своём компьютере нужный файл Загрузите файл с…" at bounding box center [783, 402] width 426 height 96
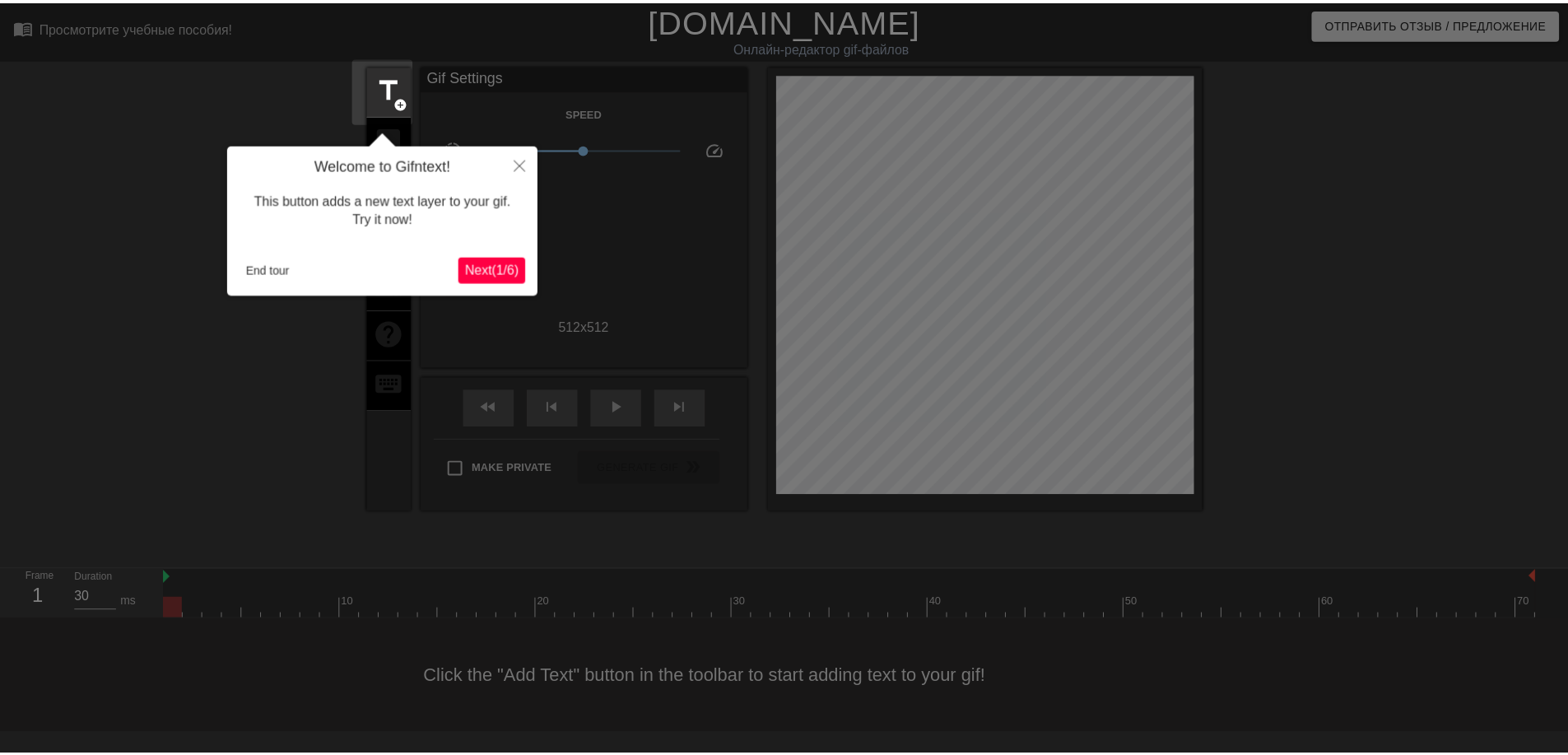
scroll to position [40, 0]
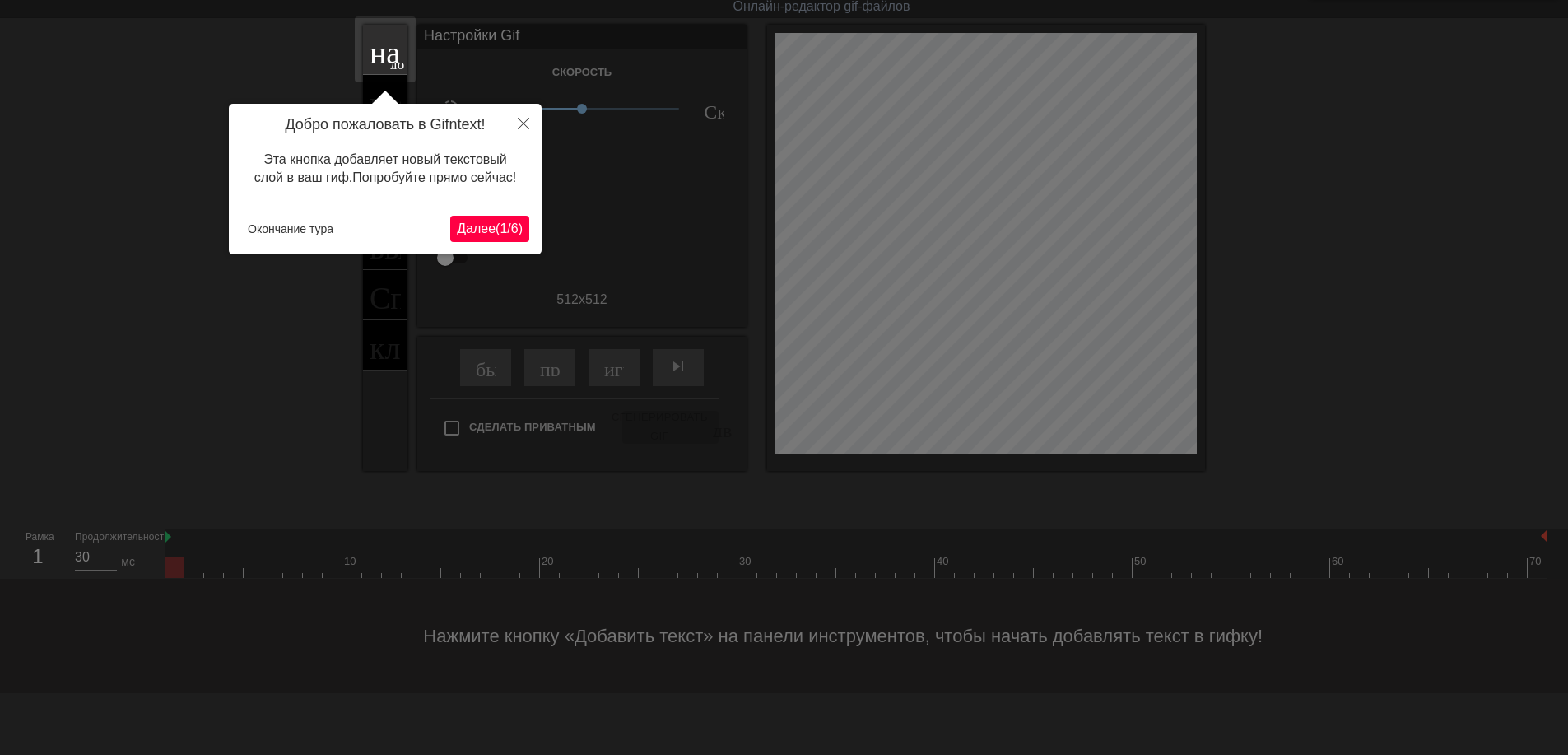
click at [495, 224] on ya-tr-span "(" at bounding box center [497, 228] width 4 height 14
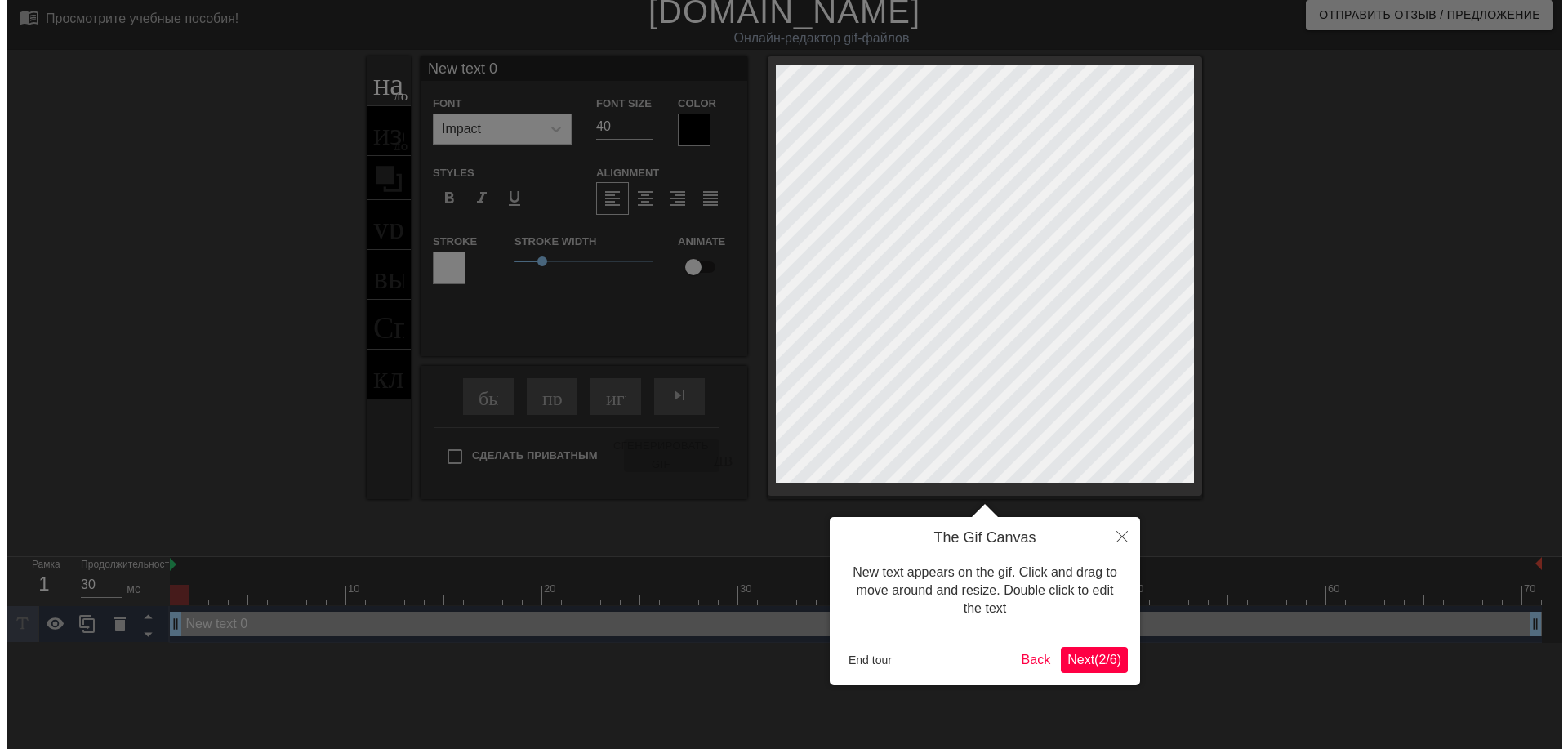
scroll to position [0, 0]
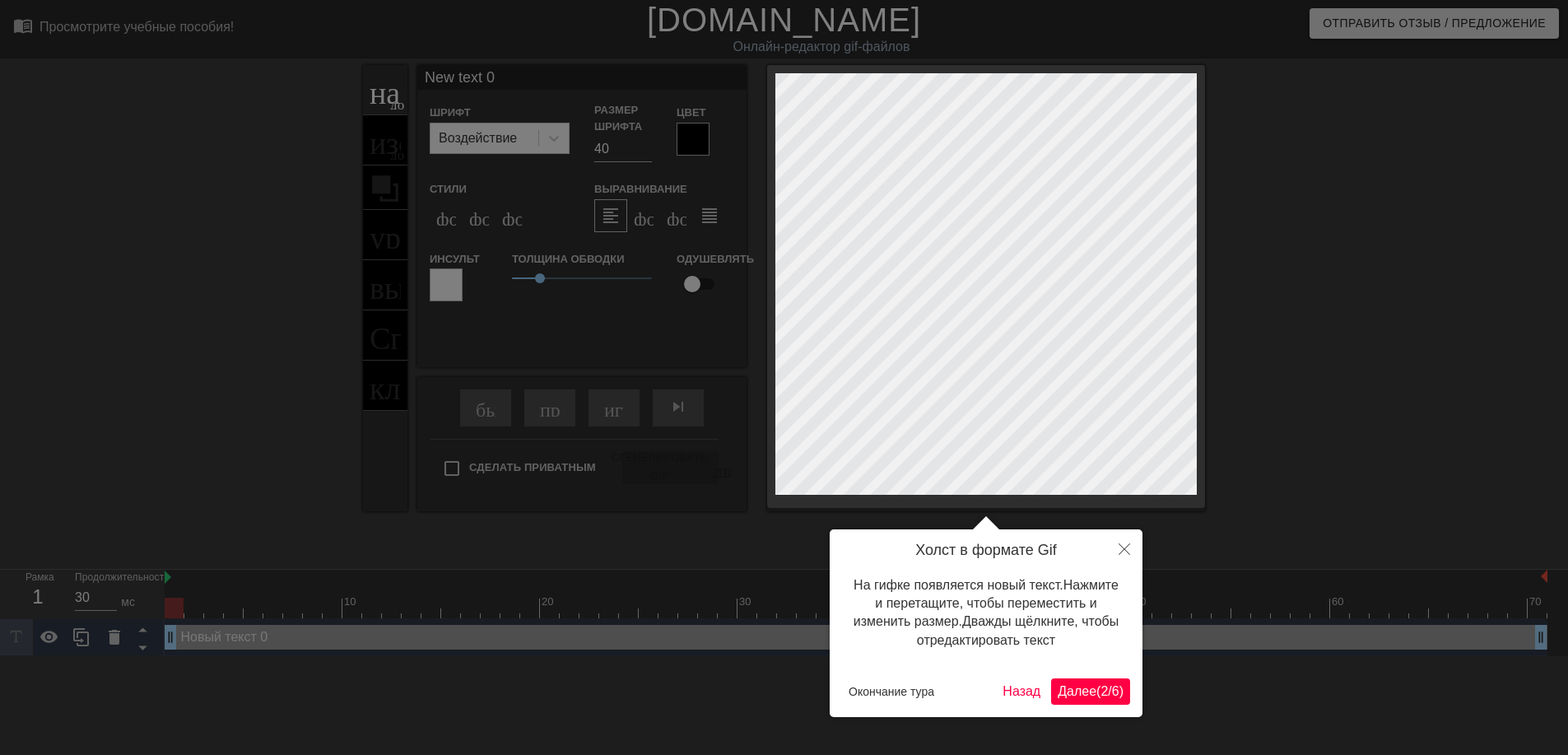
click at [1070, 692] on ya-tr-span "Далее" at bounding box center [1077, 691] width 39 height 14
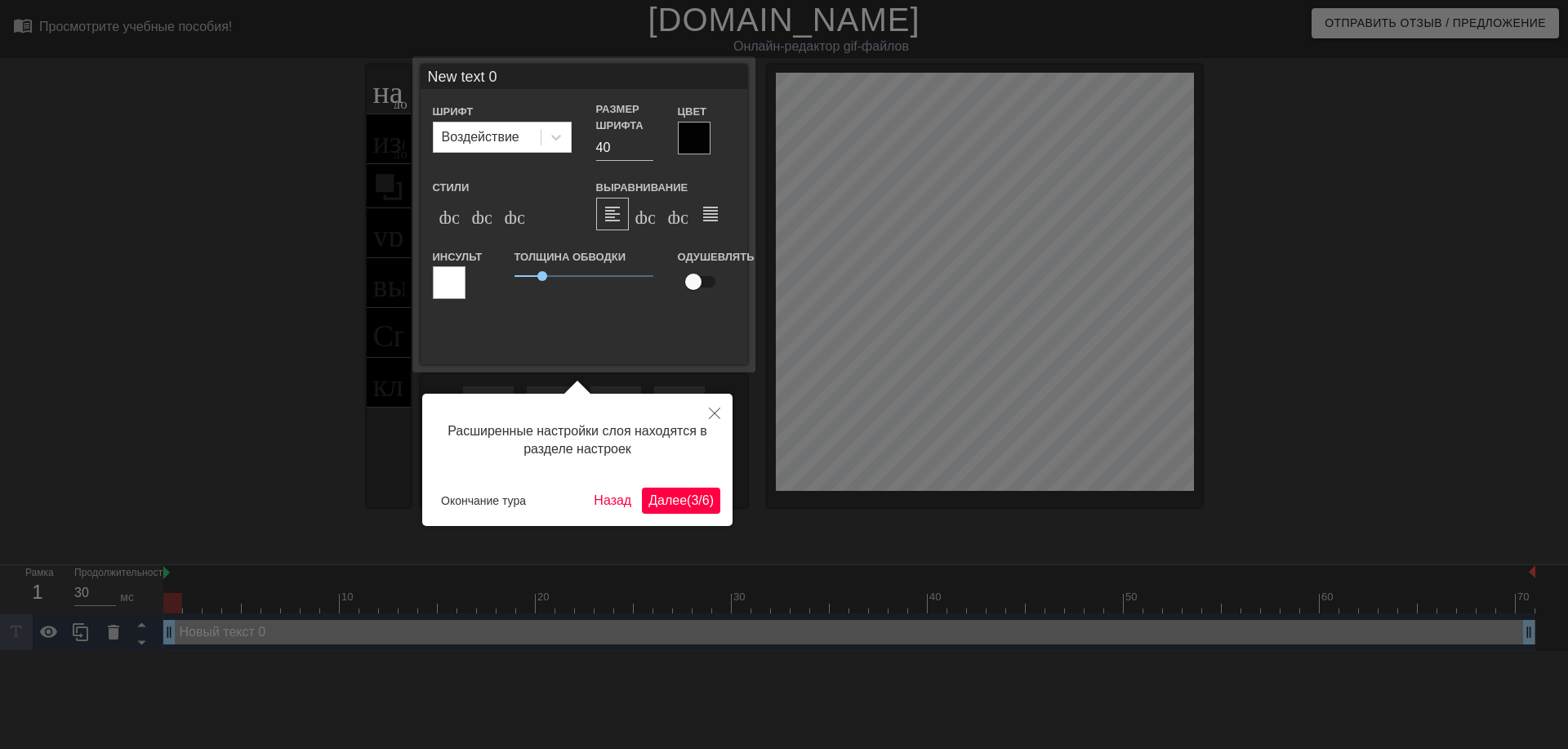
click at [680, 503] on ya-tr-span "Далее" at bounding box center [668, 500] width 39 height 14
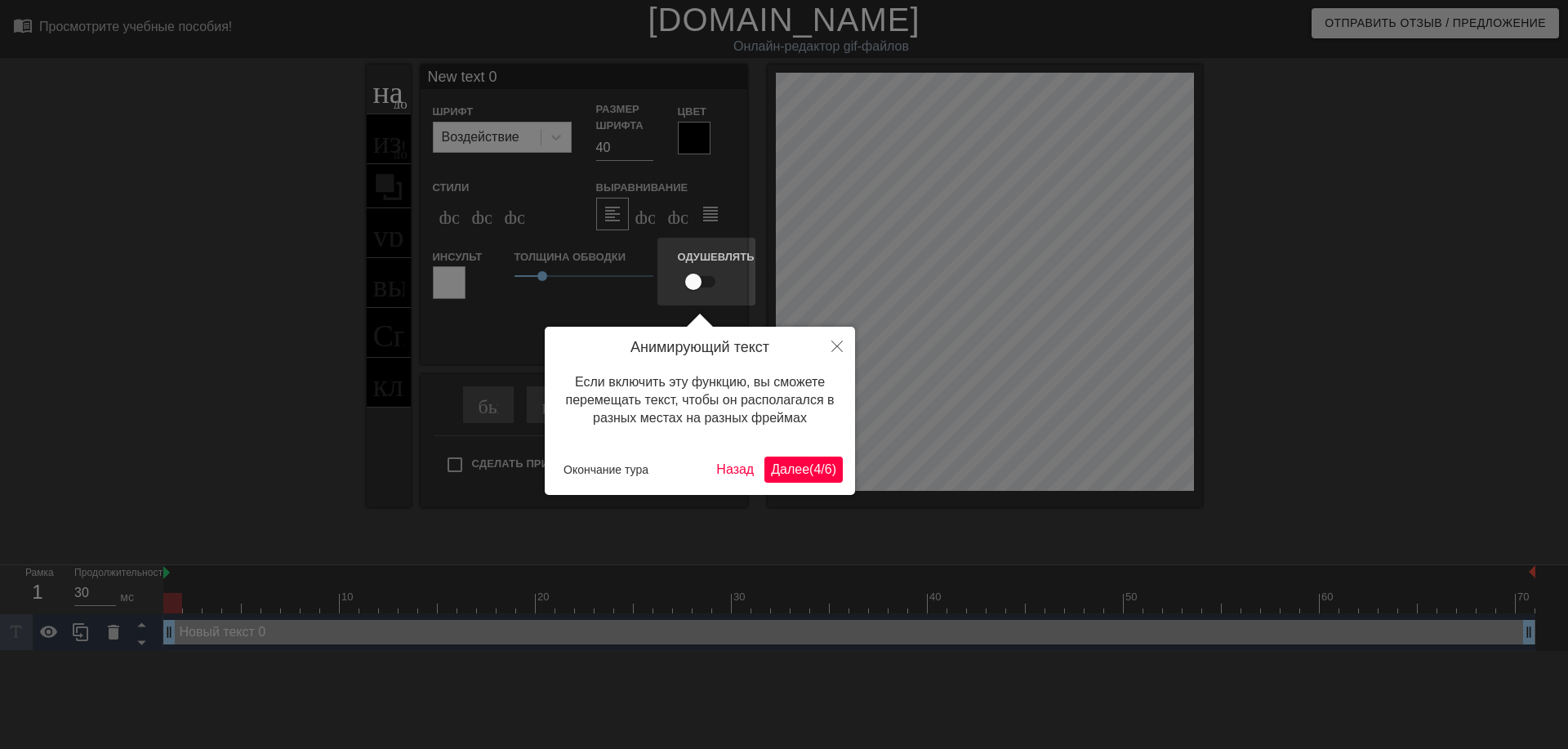
click at [799, 463] on ya-tr-span "Далее" at bounding box center [790, 469] width 39 height 14
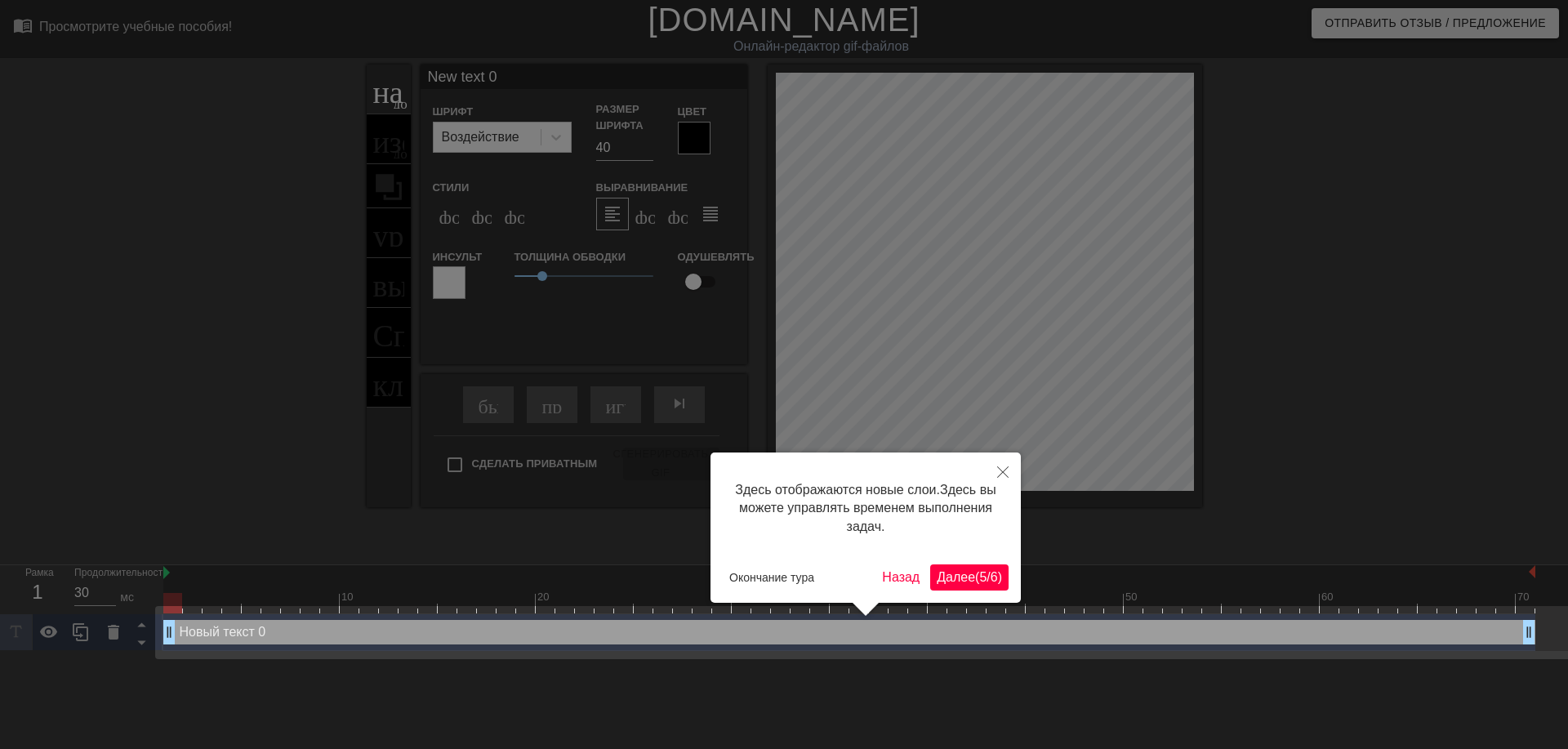
click at [975, 570] on ya-tr-span "(" at bounding box center [977, 577] width 4 height 14
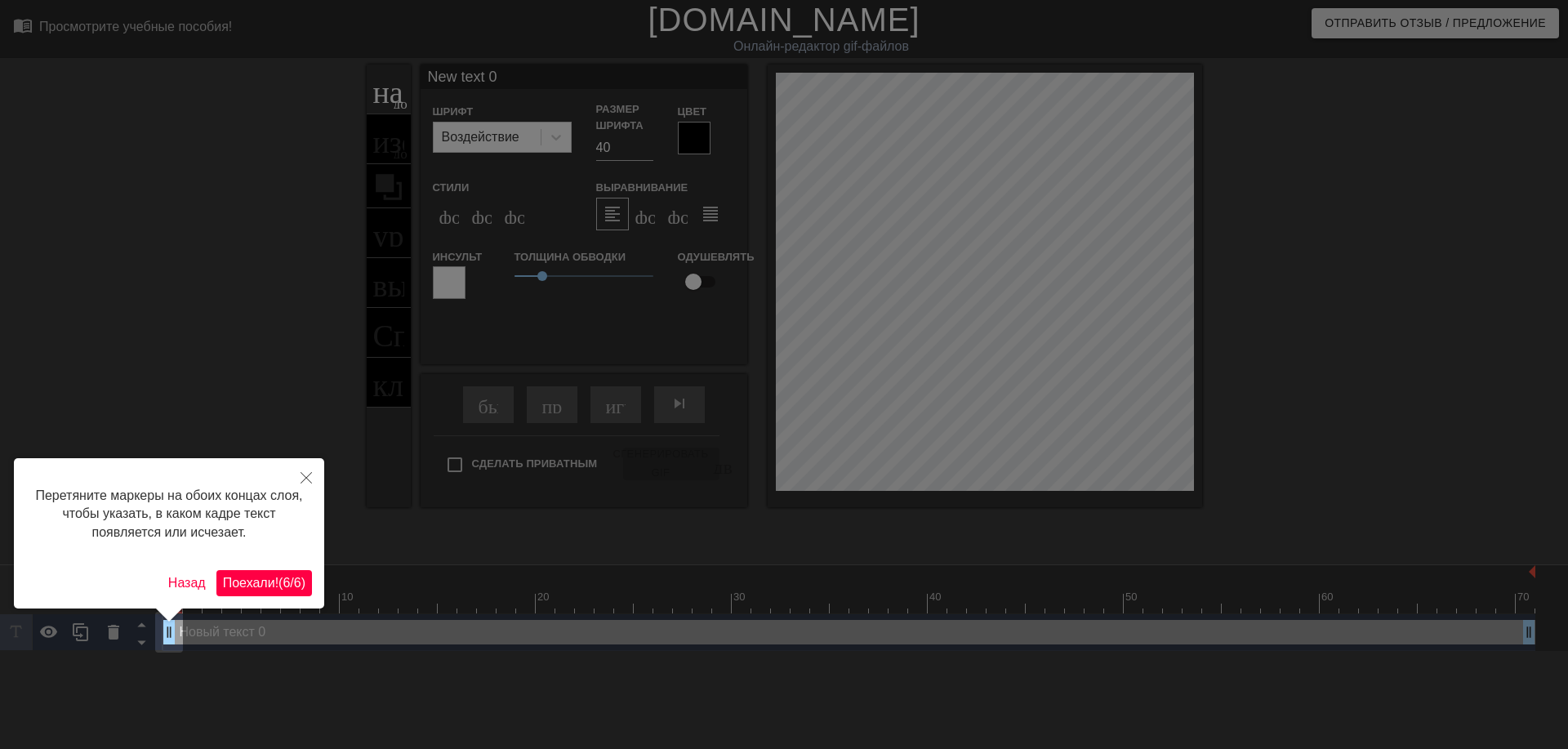
click at [272, 582] on ya-tr-span "Поехали!" at bounding box center [250, 582] width 55 height 14
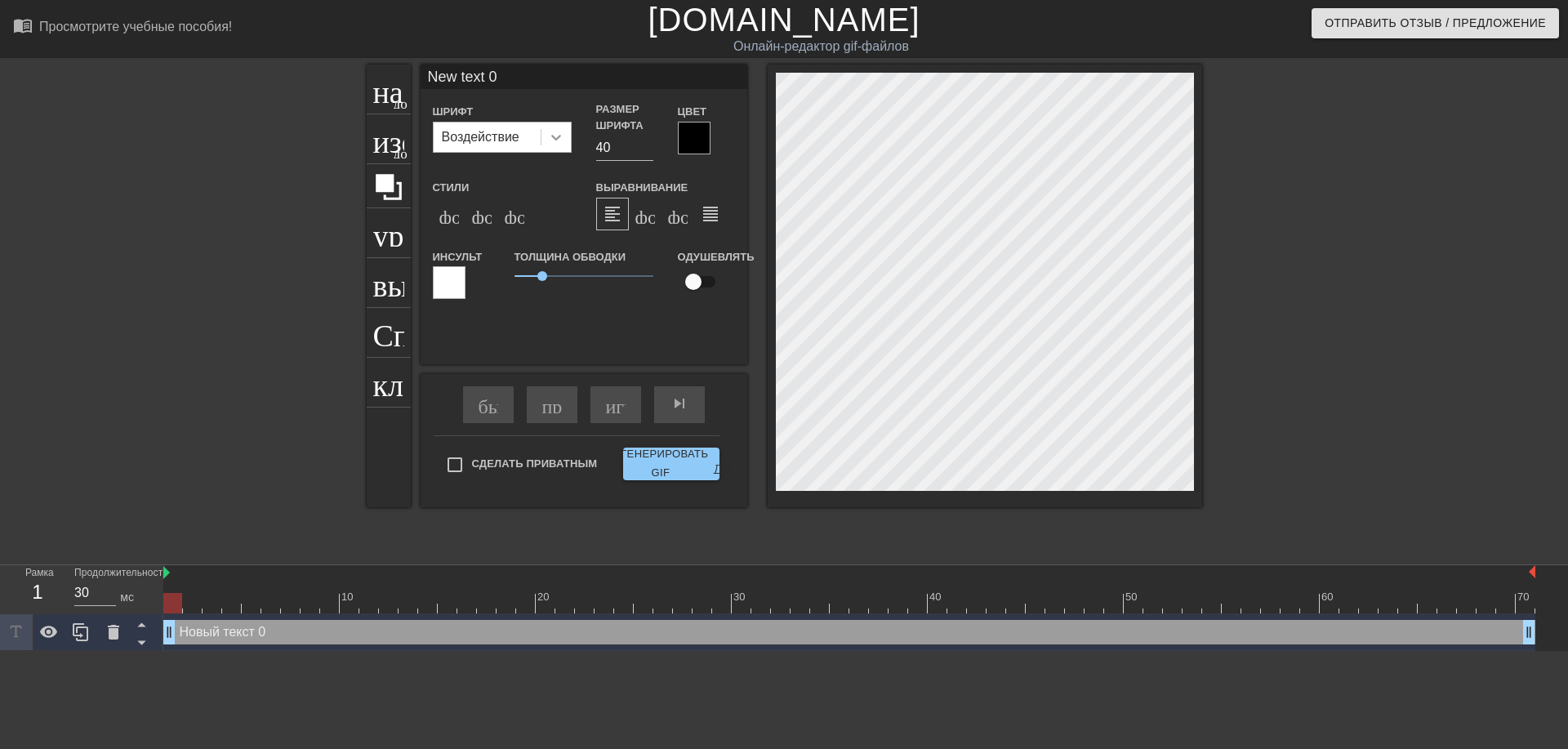
click at [548, 141] on icon at bounding box center [557, 137] width 17 height 17
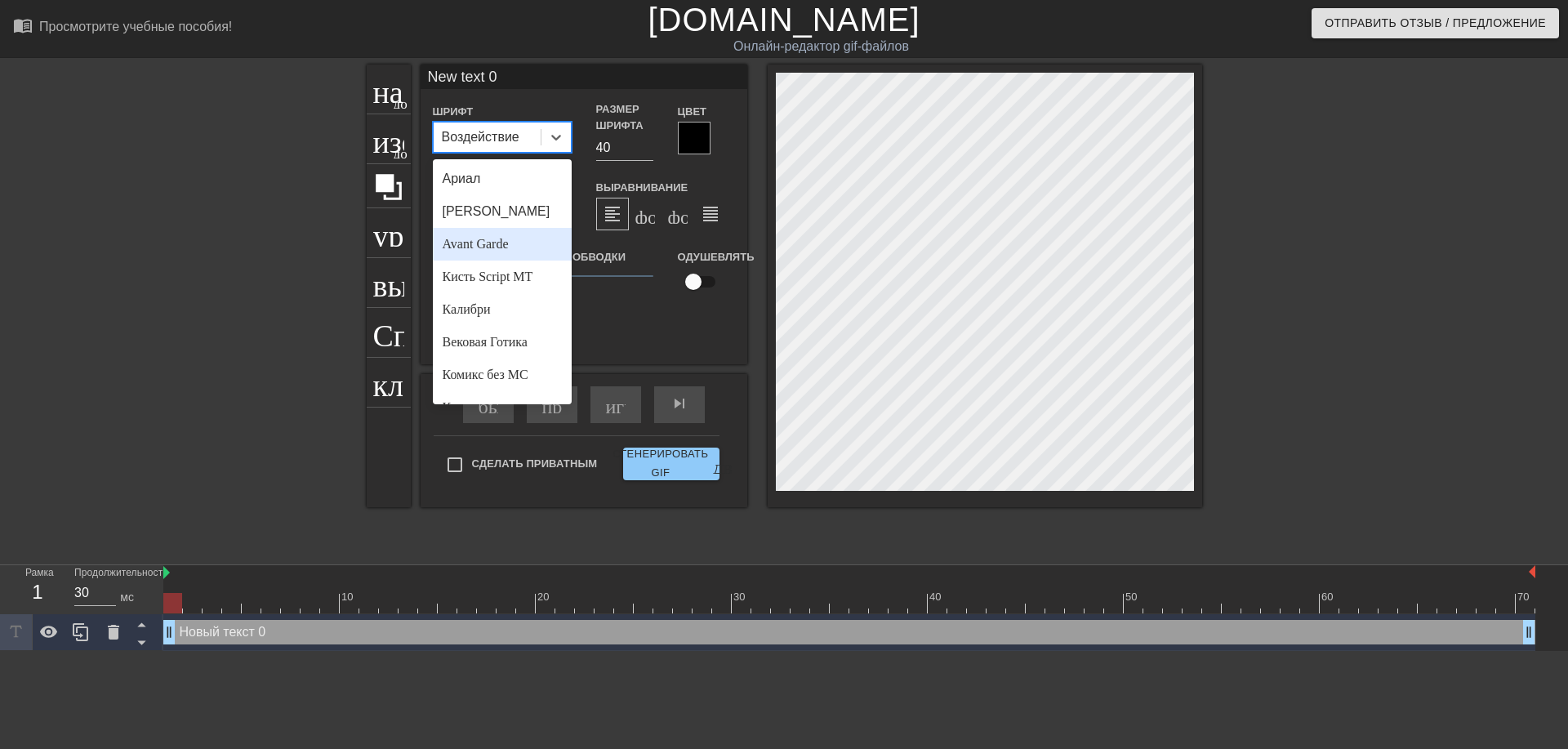
click at [133, 731] on span at bounding box center [122, 736] width 21 height 10
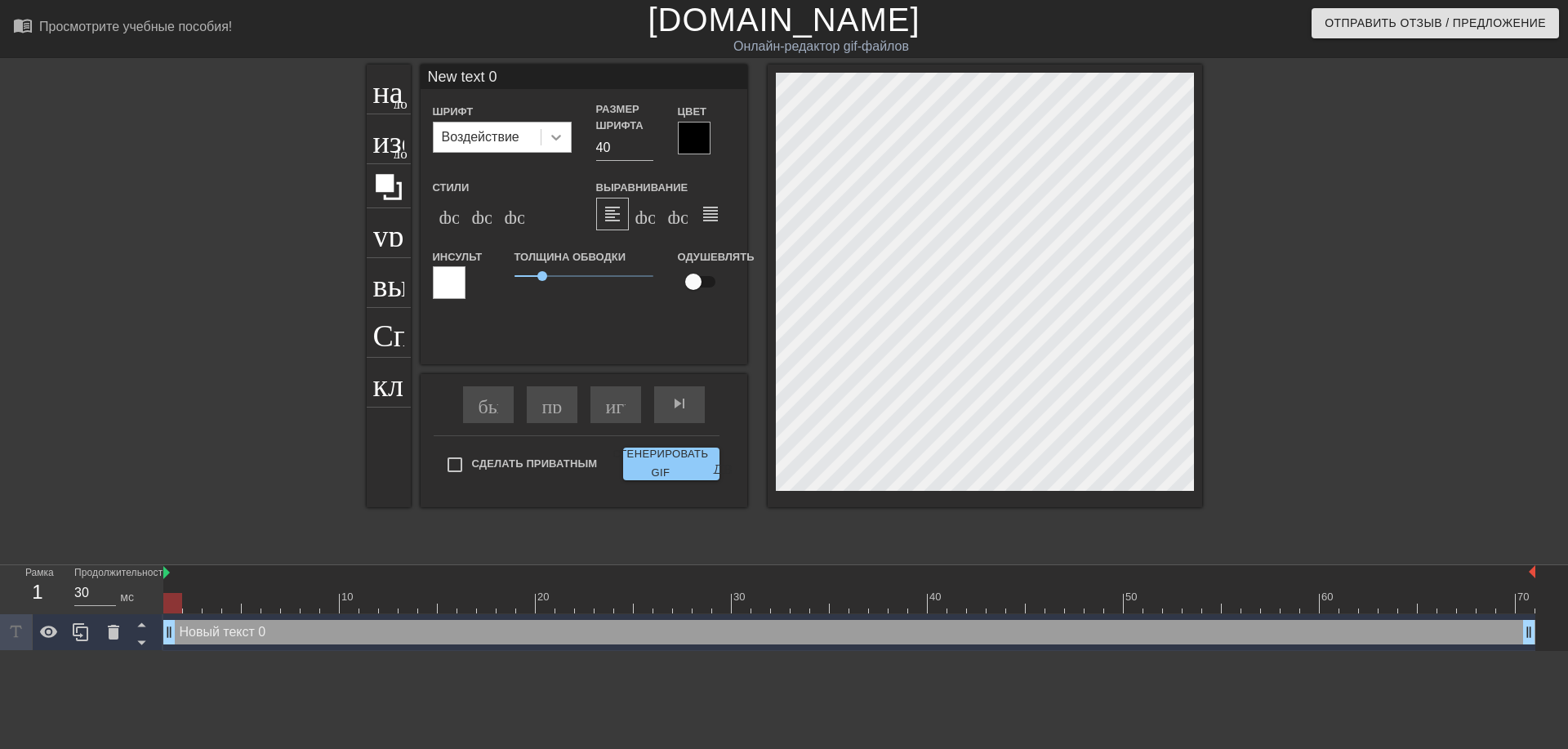
click at [551, 131] on icon at bounding box center [557, 137] width 17 height 17
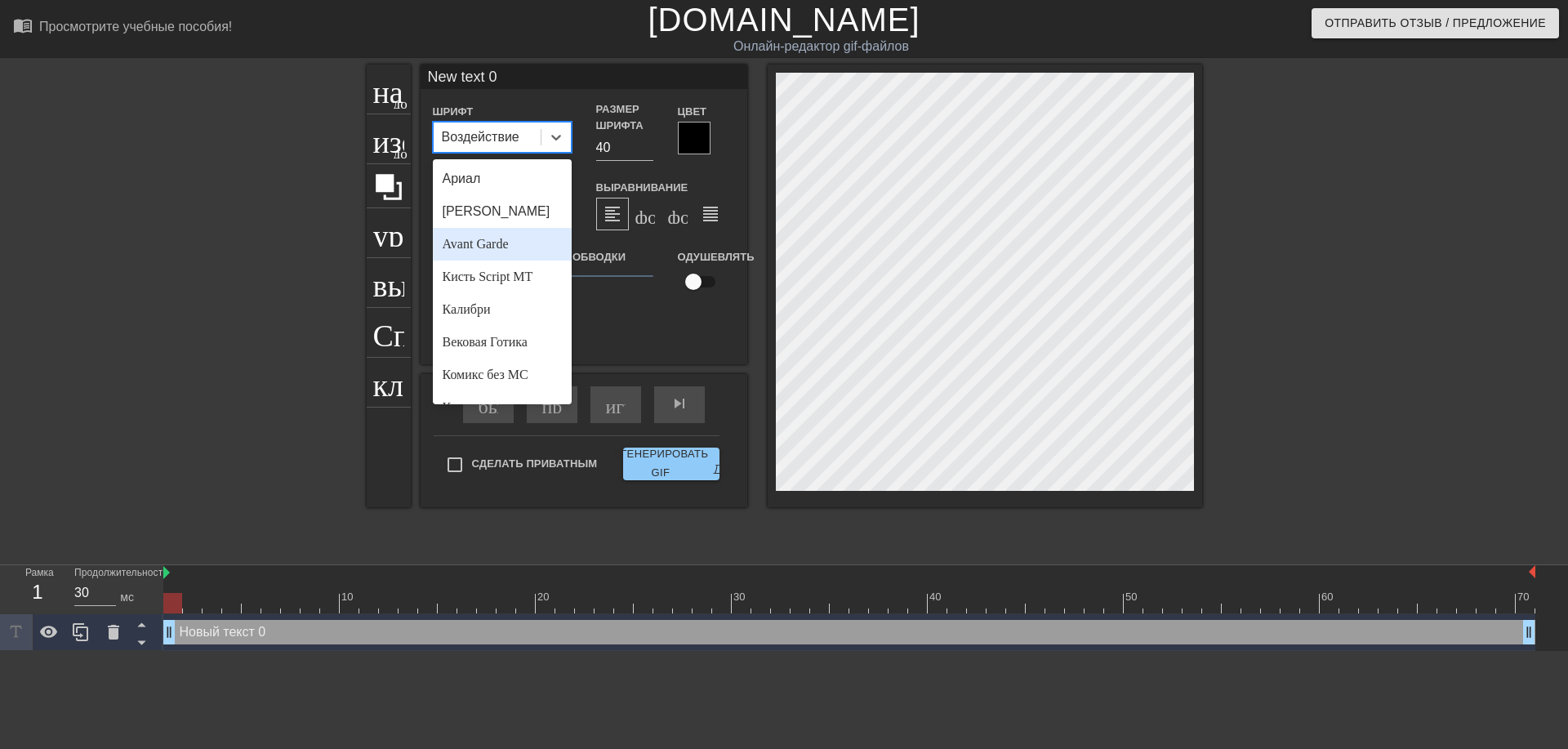
click at [517, 230] on div "Avant Garde" at bounding box center [502, 244] width 139 height 33
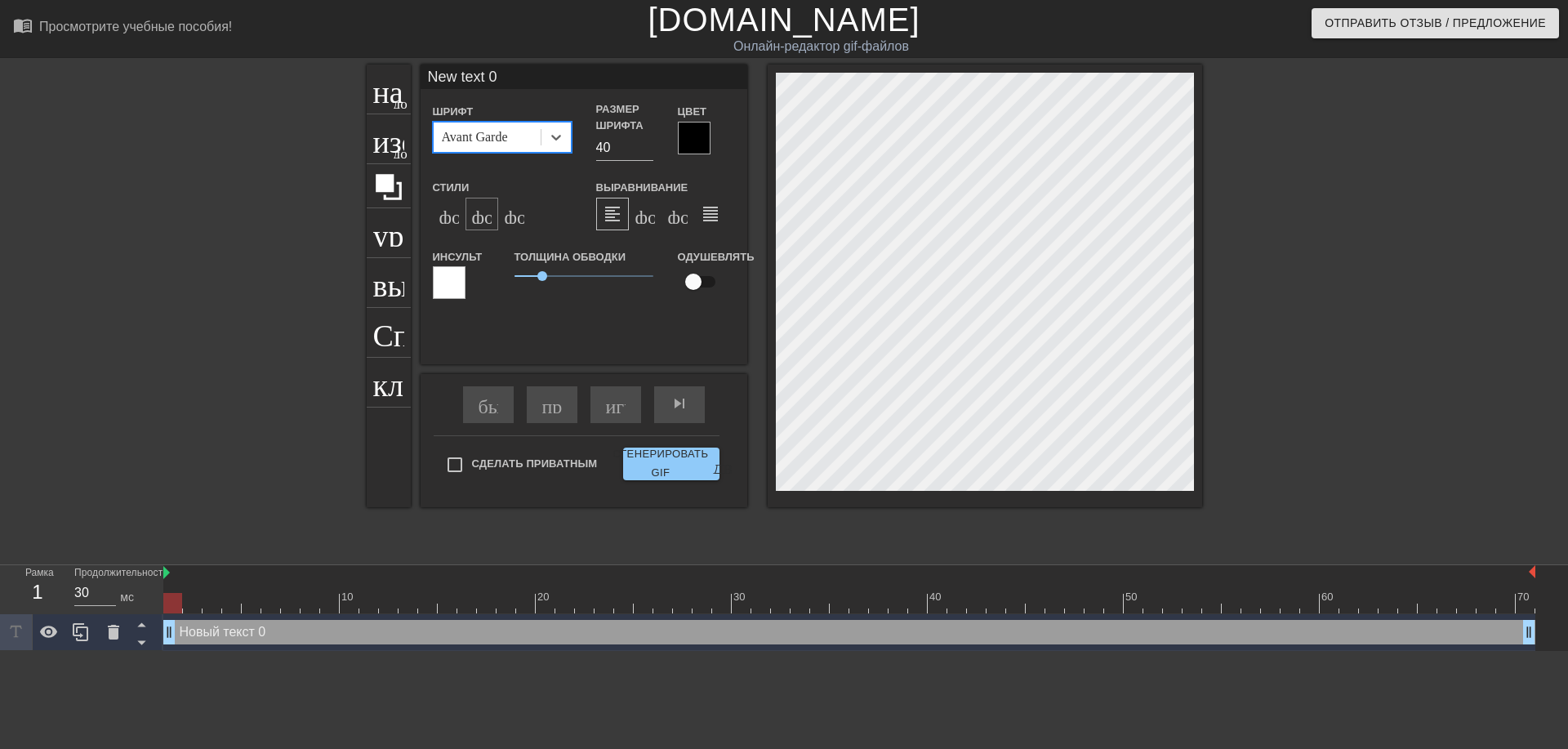
click at [481, 218] on ya-tr-span "формат_italic" at bounding box center [571, 213] width 198 height 19
click at [604, 146] on input "40" at bounding box center [625, 147] width 57 height 26
type input "30"
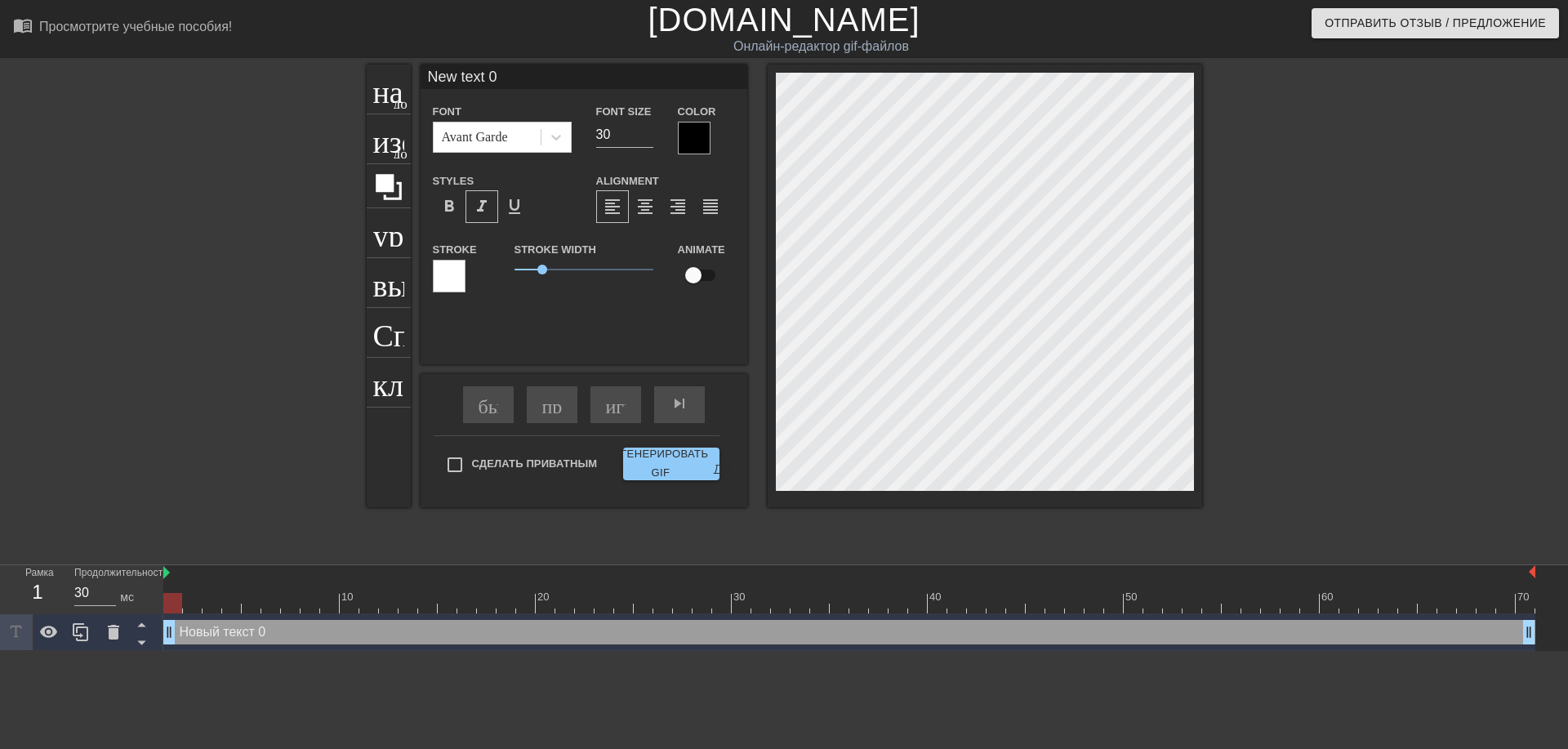
scroll to position [3, 3]
type textarea "text 0"
type input "text 0"
type textarea "text 0"
type input "text 0"
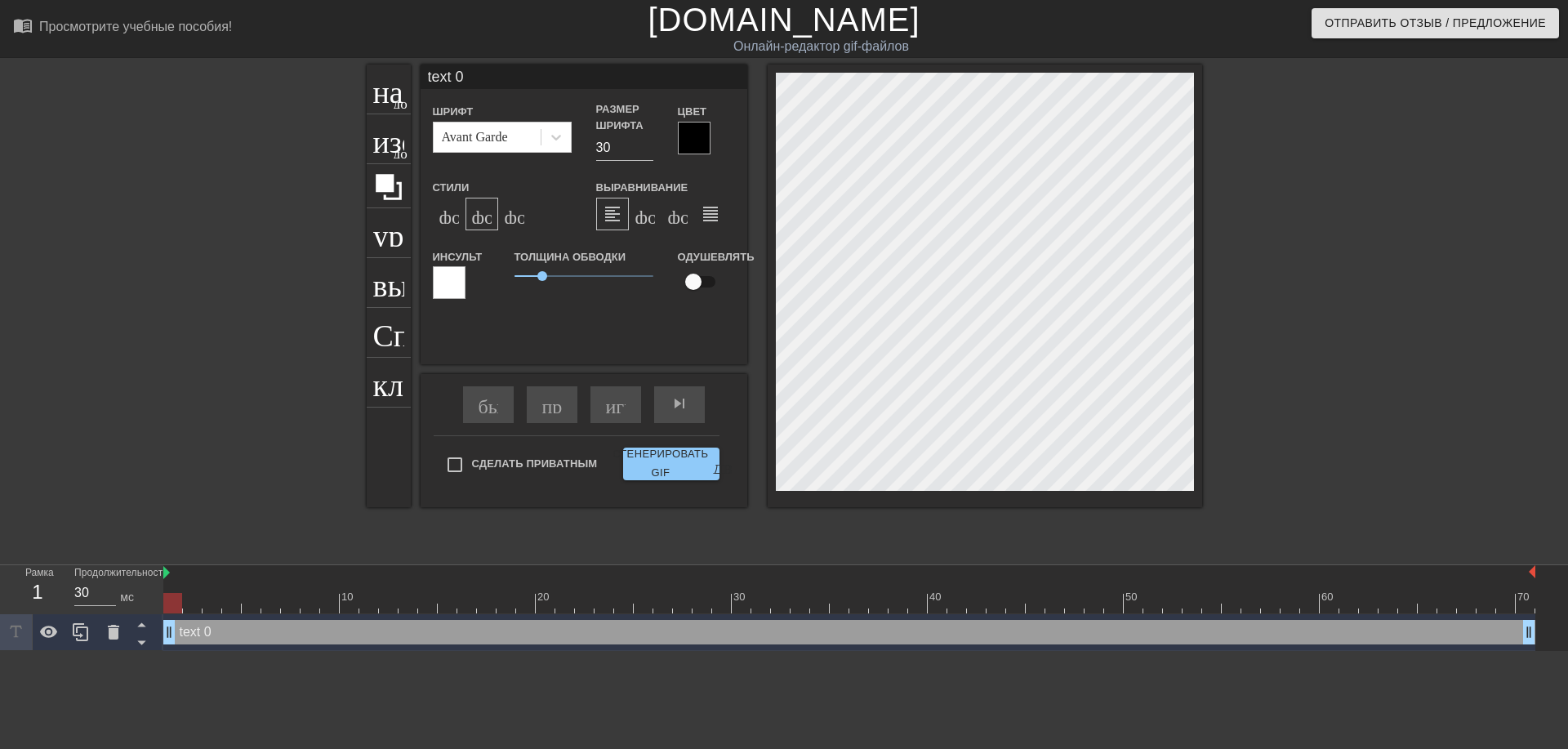
type textarea "ext 0"
type input "ext 0"
type textarea "xt 0"
type input "xt 0"
type textarea "t 0"
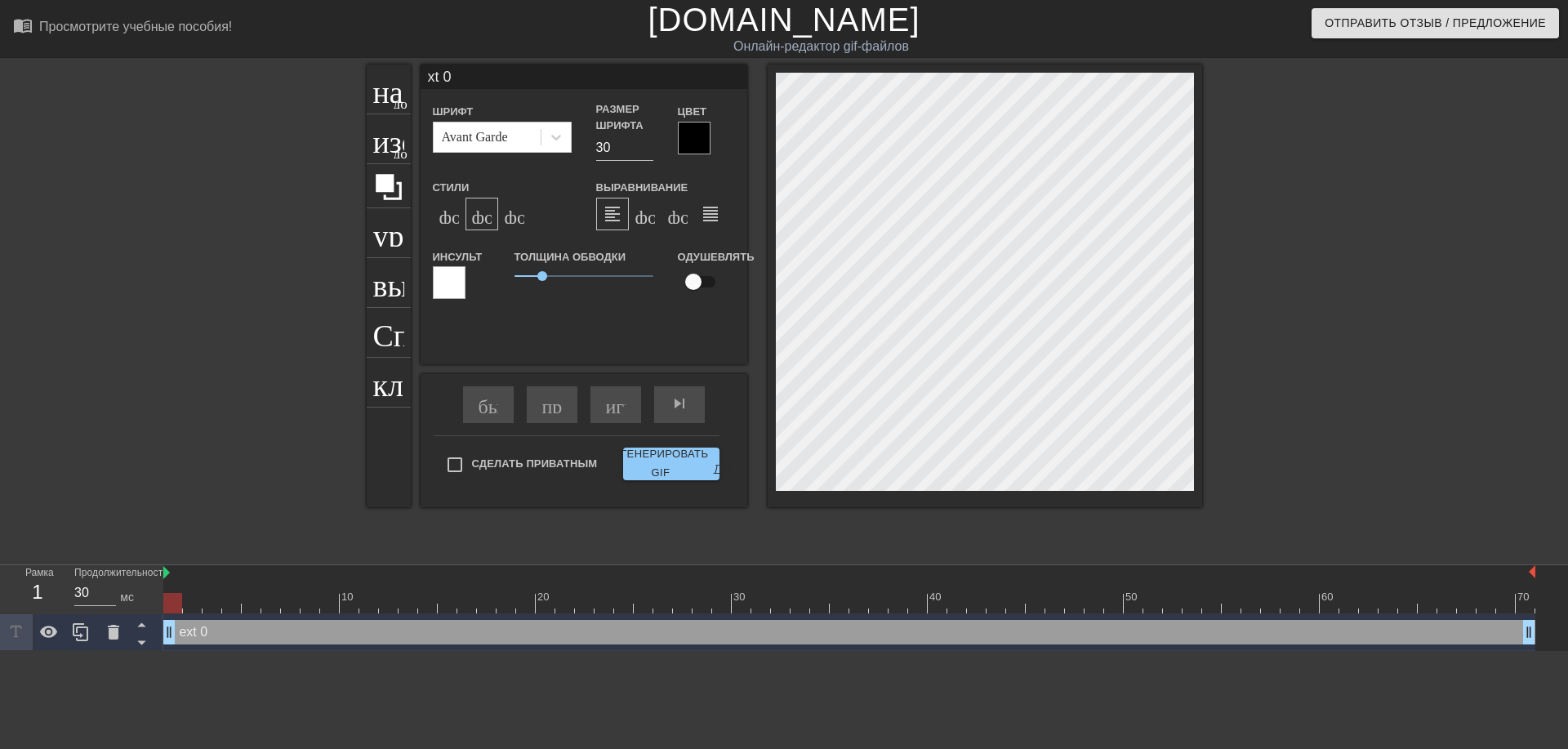
type input "t 0"
type textarea "0"
type input "0"
type textarea "0"
type input "0"
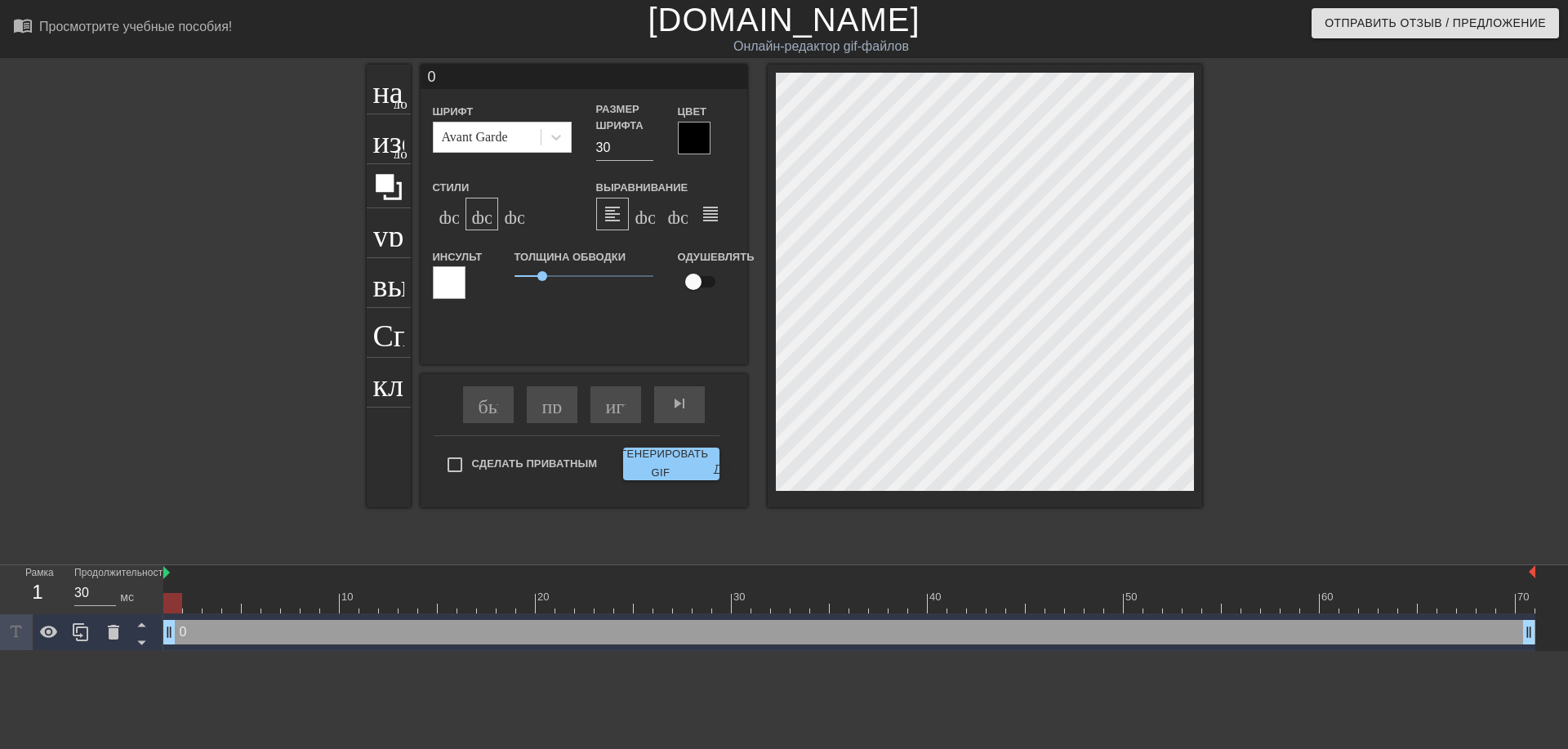
scroll to position [3, 2]
type textarea "@"
type input "@"
type textarea "@s"
type input "@s"
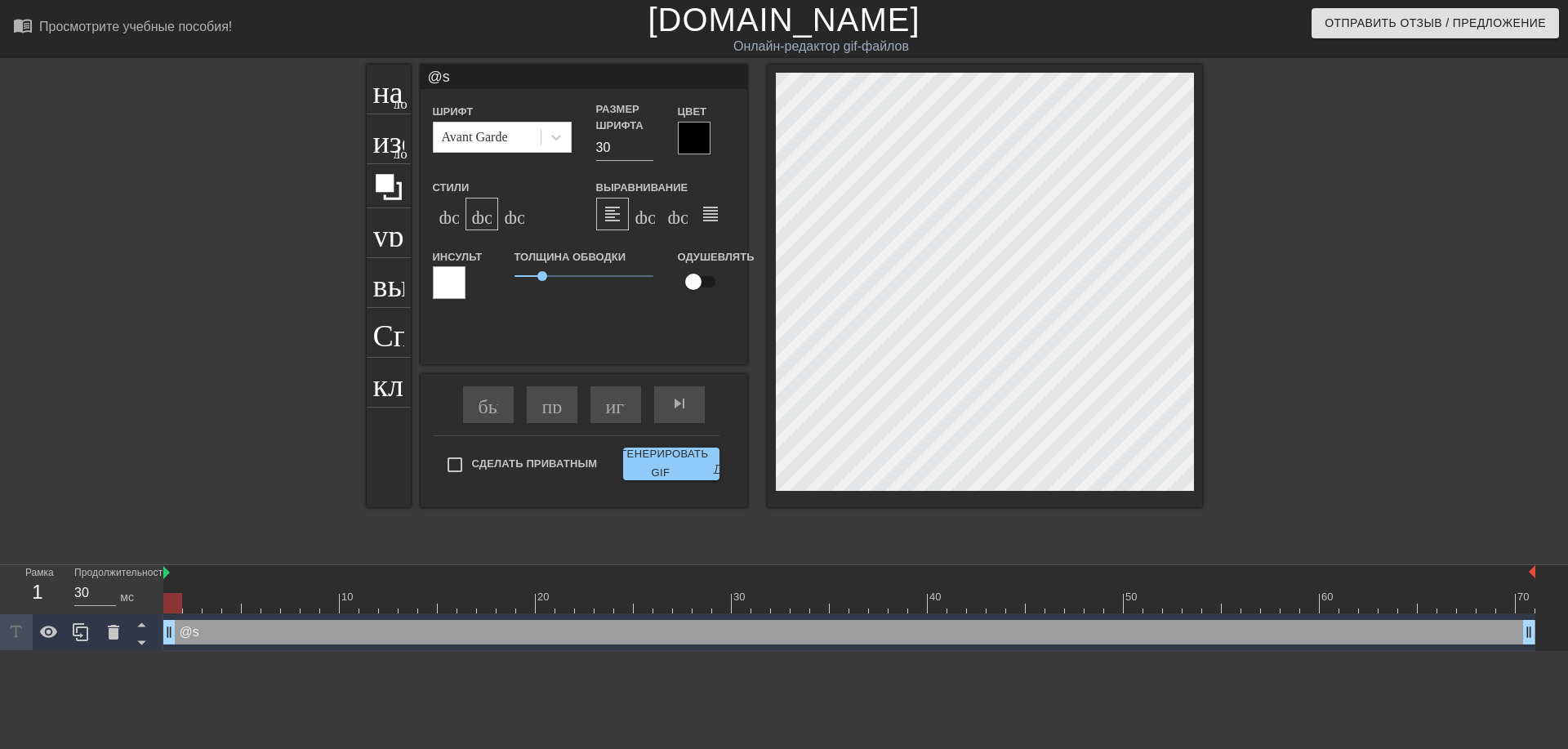
type textarea "@st"
type input "@st"
type textarea "@ste"
type input "@ste"
type textarea "@[PERSON_NAME]"
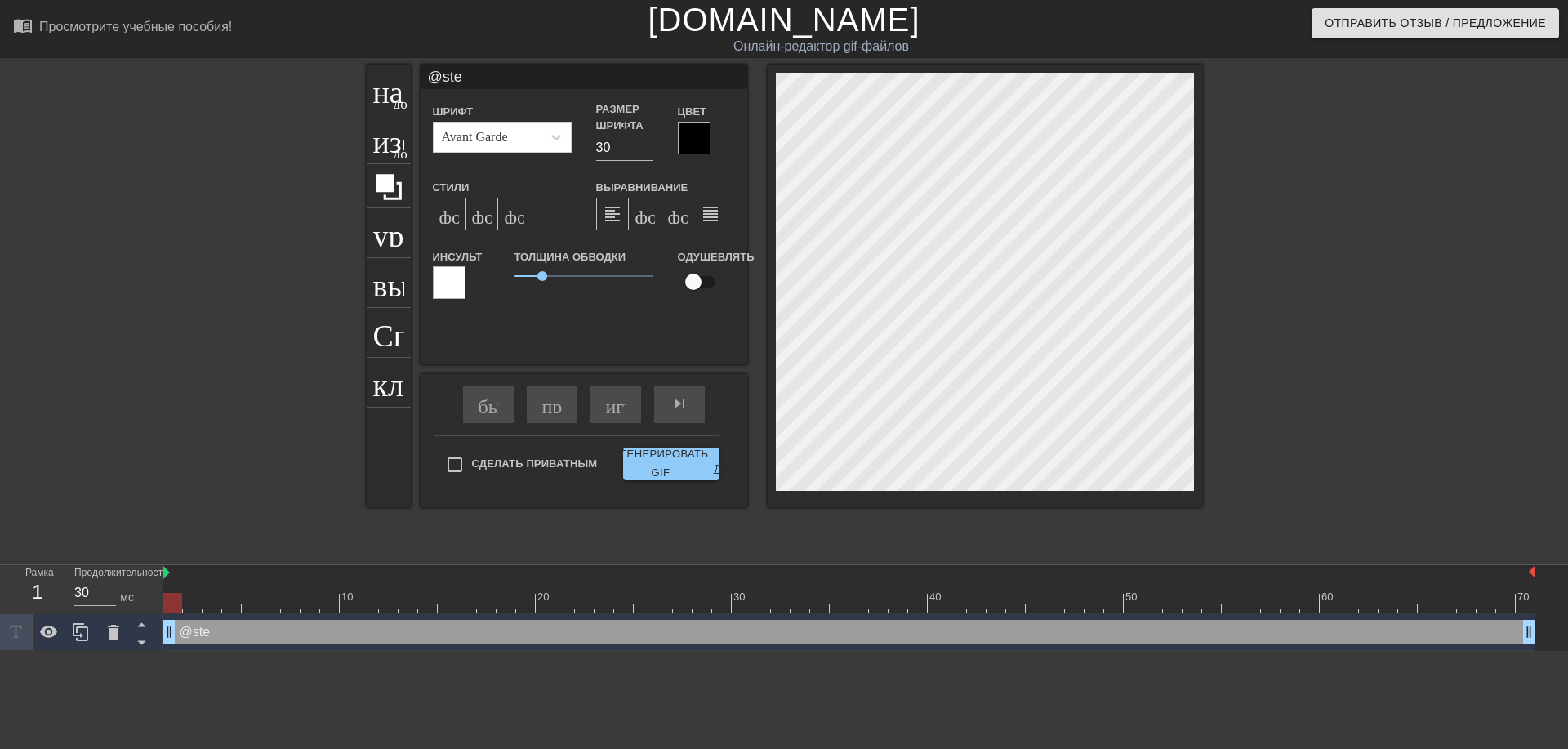
type input "@[PERSON_NAME]"
type textarea "@[PERSON_NAME]"
type input "@[PERSON_NAME]"
type textarea "@stecke"
type input "@stecke"
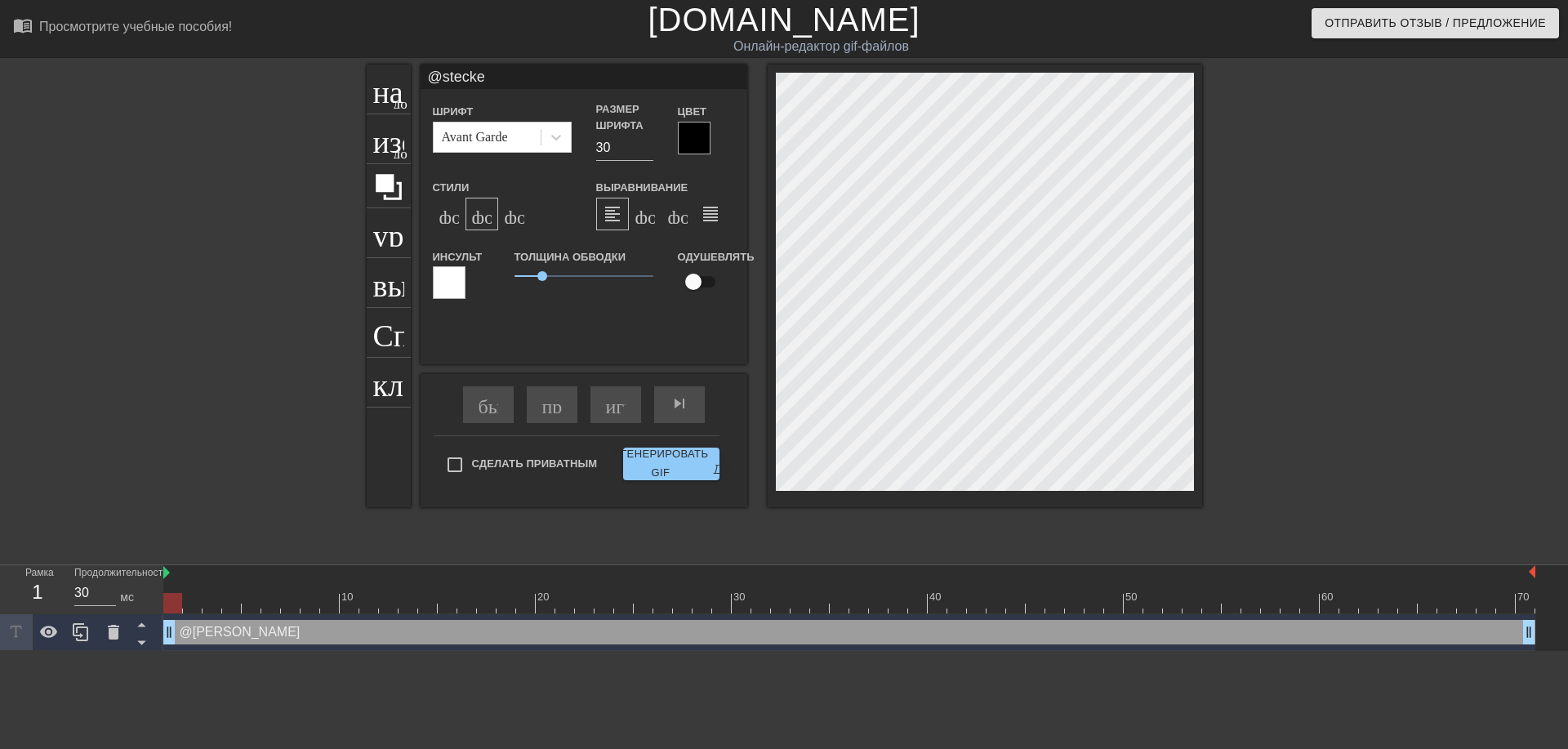
type textarea "@[PERSON_NAME]"
type input "@[PERSON_NAME]"
type textarea "@steckerb"
type input "@steckerb"
type textarea "@steckerba"
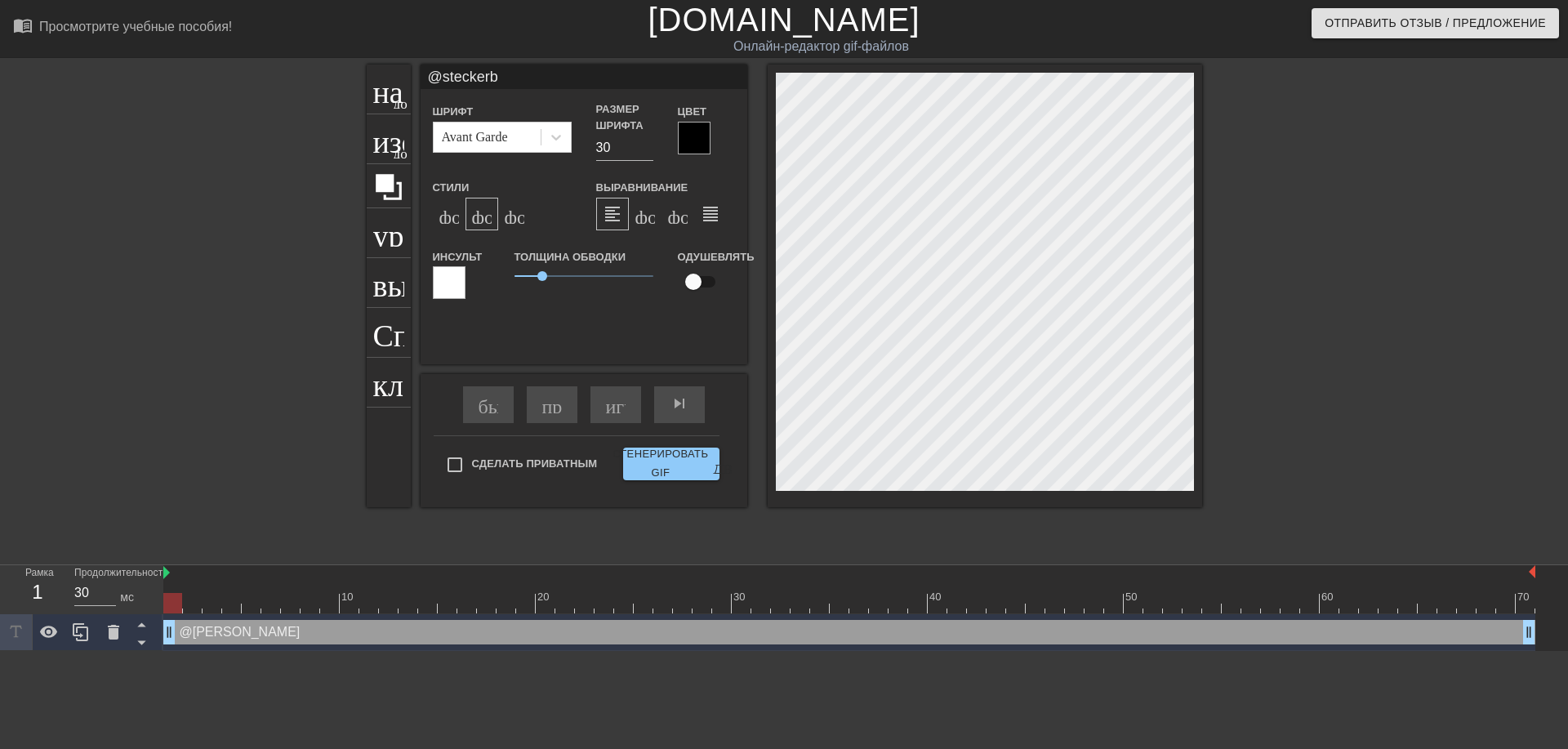
type input "@steckerba"
type textarea "@steckerbas"
type input "@steckerbas"
type textarea "@steckerbase"
type input "@steckerbase"
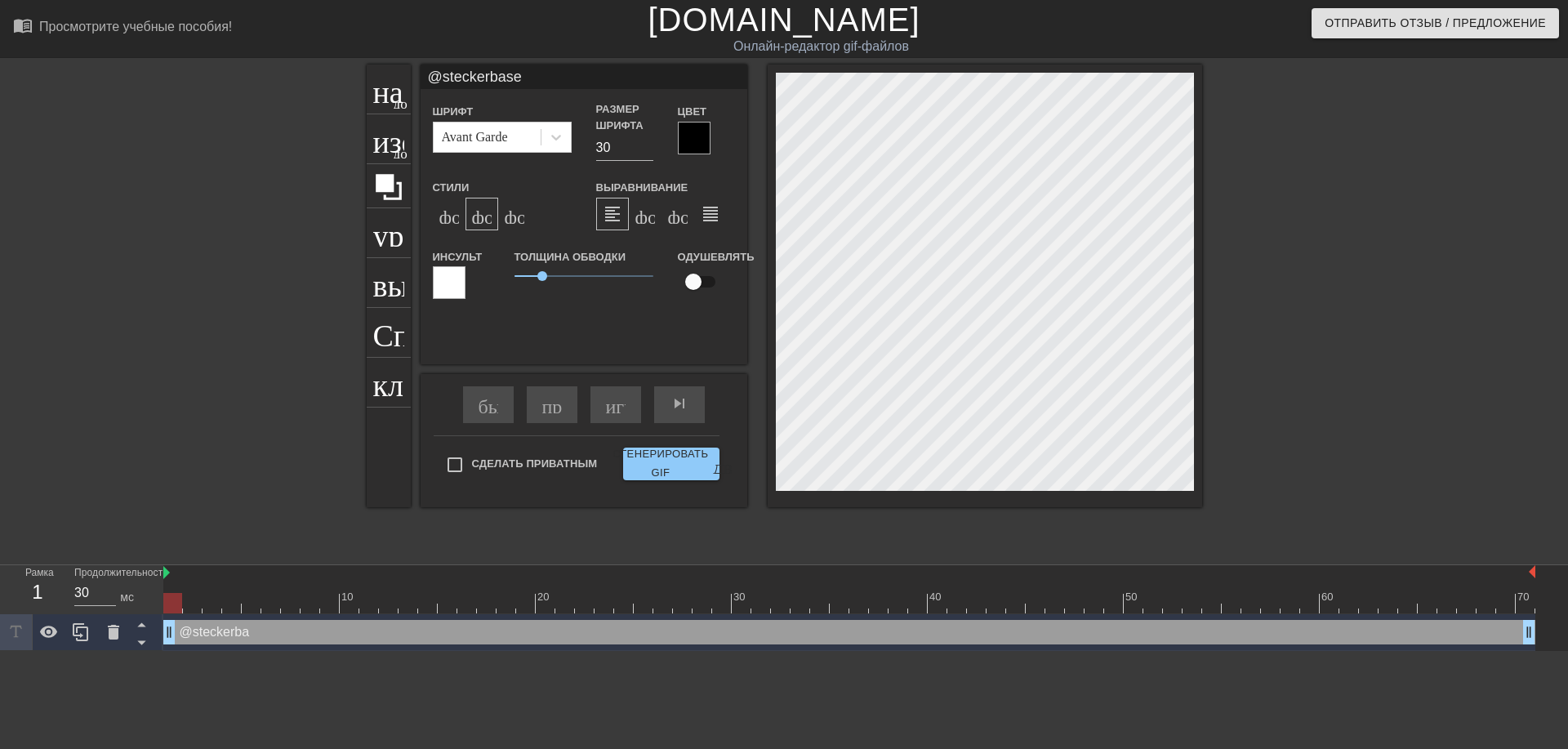
scroll to position [3, 6]
type textarea "@steckerbase_"
type input "@steckerbase_"
type textarea "@steckerbase_r"
type input "@steckerbase_r"
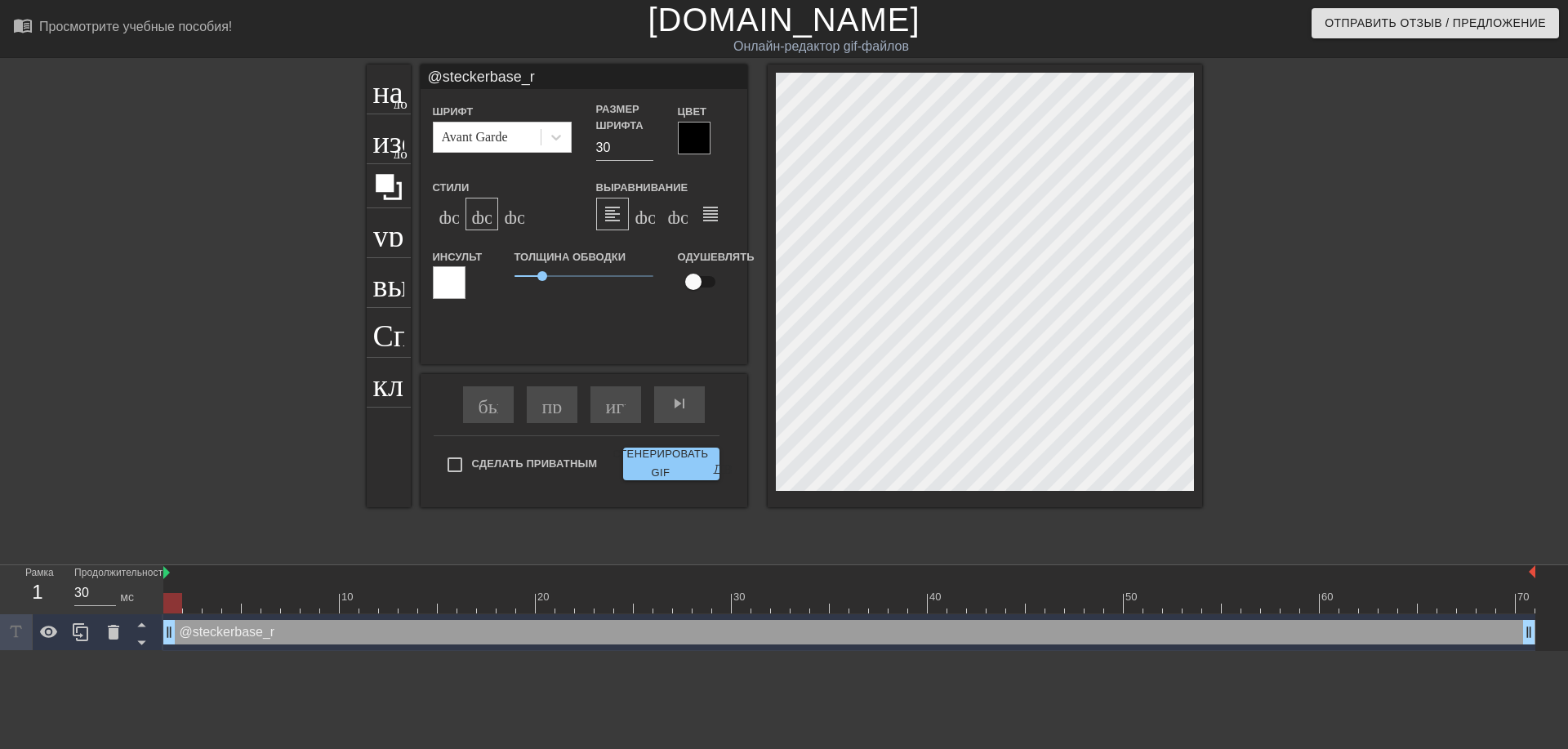
type textarea "@steckerbase_ru"
type input "@steckerbase_ru"
type input "@stckerbase_ru"
type textarea "@stckerbase_ru"
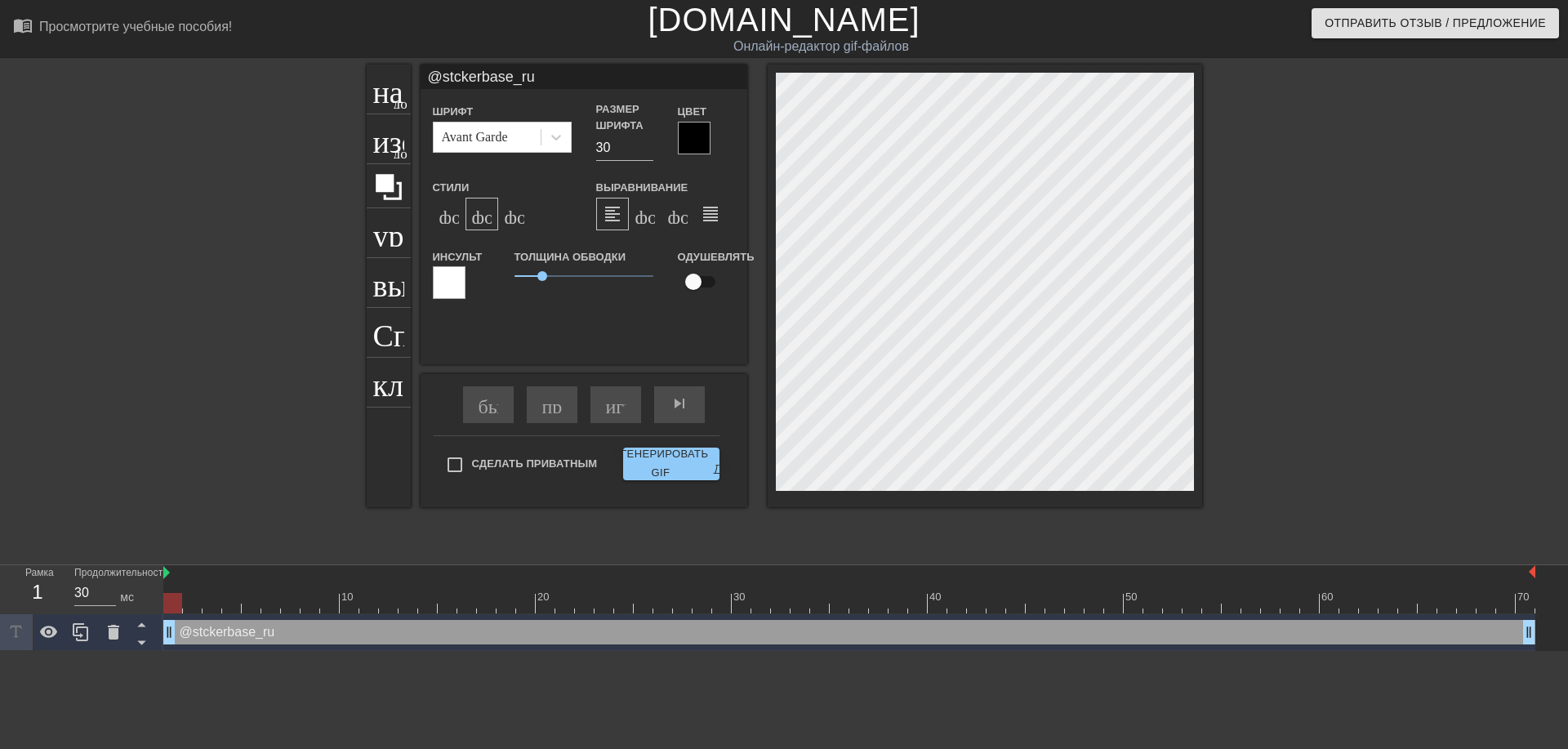
type input "@stickerbase_ru"
type textarea "@stickerbase_ru"
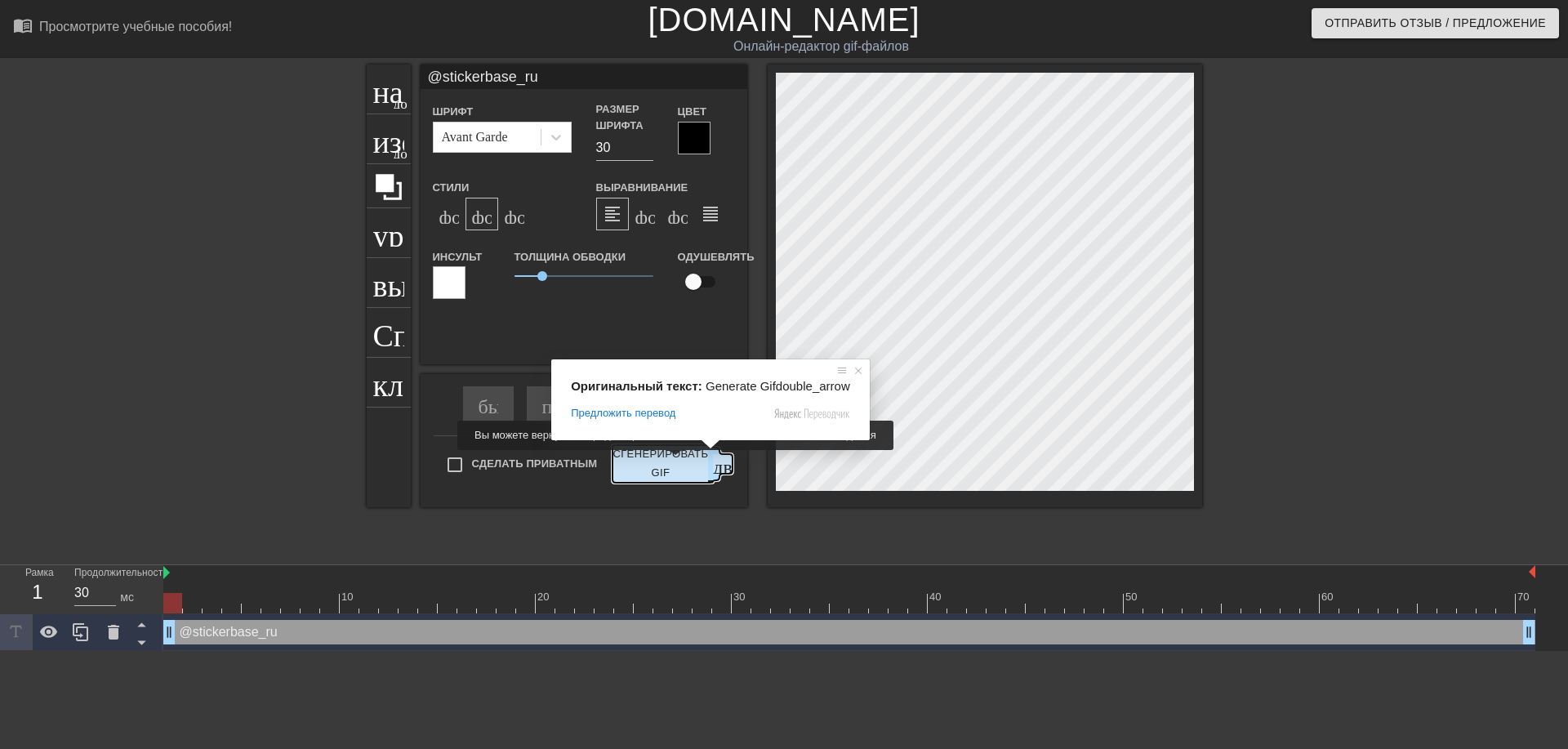
click at [665, 461] on ya-tr-span "Сгенерировать GIF" at bounding box center [661, 464] width 95 height 38
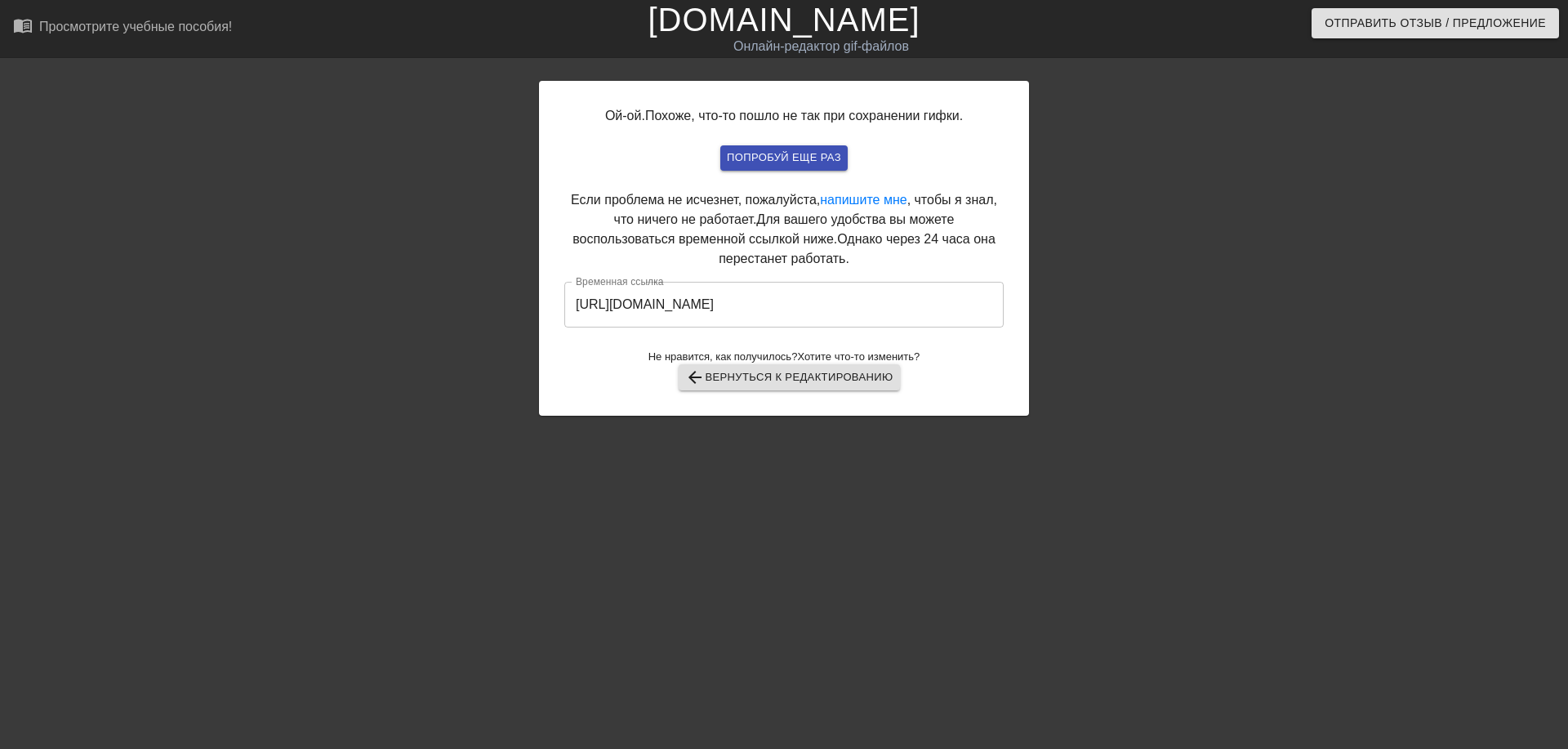
click at [882, 306] on input "[URL][DOMAIN_NAME]" at bounding box center [784, 305] width 440 height 46
click at [856, 302] on input "[URL][DOMAIN_NAME]" at bounding box center [784, 305] width 440 height 46
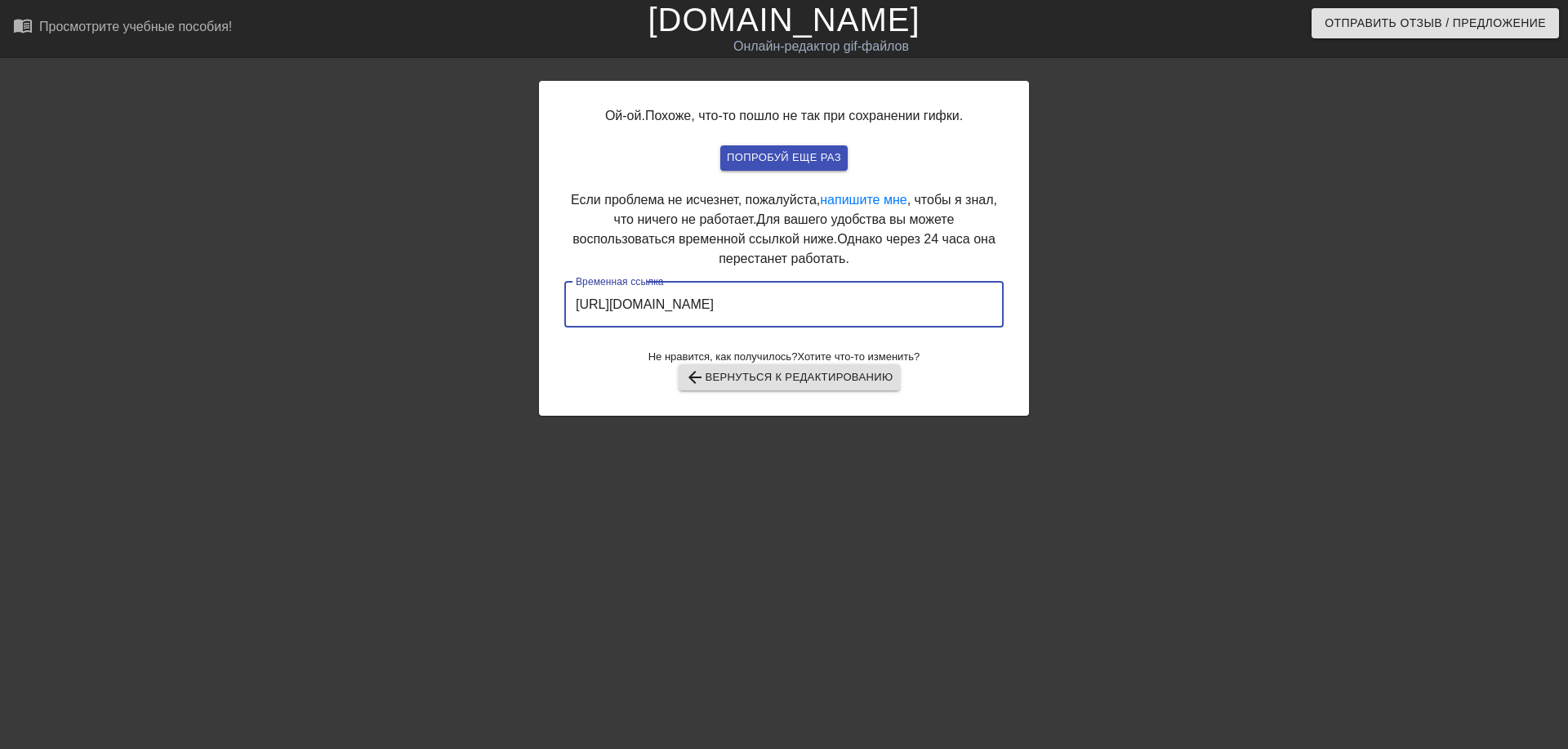
click at [856, 302] on input "[URL][DOMAIN_NAME]" at bounding box center [784, 305] width 440 height 46
